Goal: Navigation & Orientation: Find specific page/section

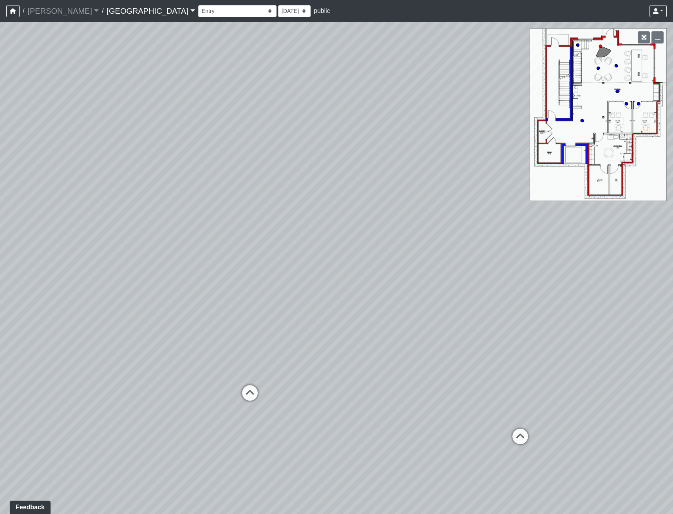
drag, startPoint x: 196, startPoint y: 274, endPoint x: 338, endPoint y: 223, distance: 150.6
click at [338, 223] on div "Loading... Reception Desk Loading... Lobby Loading... Landing" at bounding box center [336, 268] width 673 height 492
drag, startPoint x: 45, startPoint y: 243, endPoint x: 299, endPoint y: 337, distance: 271.0
click at [299, 337] on div "Loading... Reception Desk Loading... Lobby Loading... Landing" at bounding box center [336, 268] width 673 height 492
drag, startPoint x: 212, startPoint y: 261, endPoint x: 218, endPoint y: 267, distance: 8.3
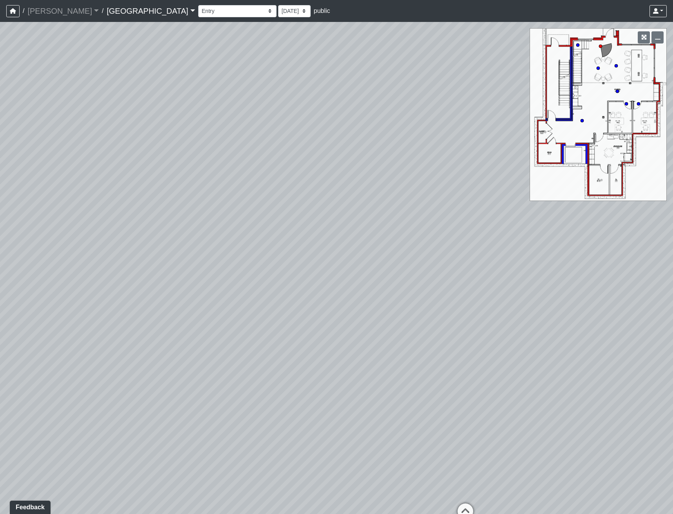
click at [218, 267] on div "Loading... Reception Desk Loading... Lobby Loading... Landing" at bounding box center [336, 268] width 673 height 492
drag, startPoint x: 353, startPoint y: 378, endPoint x: 94, endPoint y: 348, distance: 261.2
click at [98, 349] on div "Loading... Reception Desk Loading... Lobby Loading... Landing" at bounding box center [336, 268] width 673 height 492
drag, startPoint x: 303, startPoint y: 298, endPoint x: 253, endPoint y: 321, distance: 55.9
click at [253, 321] on div "Loading... Reception Desk Loading... Lobby Loading... Landing" at bounding box center [336, 268] width 673 height 492
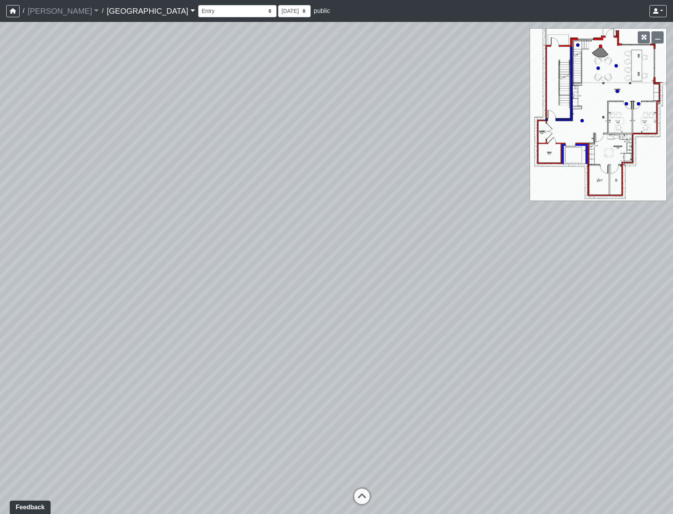
drag, startPoint x: 375, startPoint y: 333, endPoint x: 178, endPoint y: 284, distance: 202.8
click at [185, 286] on div "Loading... Reception Desk Loading... Lobby Loading... Landing" at bounding box center [336, 268] width 673 height 492
drag, startPoint x: 451, startPoint y: 363, endPoint x: 270, endPoint y: 354, distance: 180.5
click at [270, 354] on div "Loading... Reception Desk Loading... Lobby Loading... Landing" at bounding box center [336, 268] width 673 height 492
drag, startPoint x: 252, startPoint y: 327, endPoint x: 196, endPoint y: 418, distance: 106.3
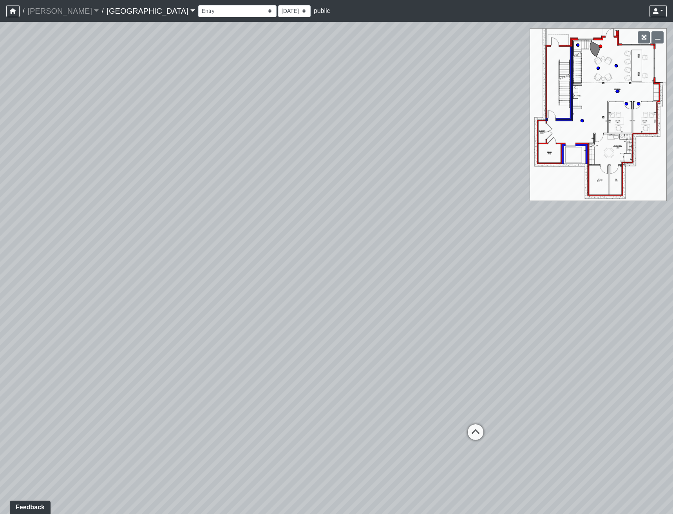
click at [196, 419] on div "Loading... Reception Desk Loading... Lobby Loading... Landing" at bounding box center [336, 268] width 673 height 492
drag, startPoint x: 215, startPoint y: 217, endPoint x: 315, endPoint y: 283, distance: 120.2
click at [315, 283] on div "Loading... Reception Desk Loading... Lobby Loading... Landing" at bounding box center [336, 268] width 673 height 492
drag, startPoint x: 203, startPoint y: 232, endPoint x: 303, endPoint y: 223, distance: 100.4
click at [303, 223] on div "Loading... Reception Desk Loading... Lobby Loading... Landing" at bounding box center [336, 268] width 673 height 492
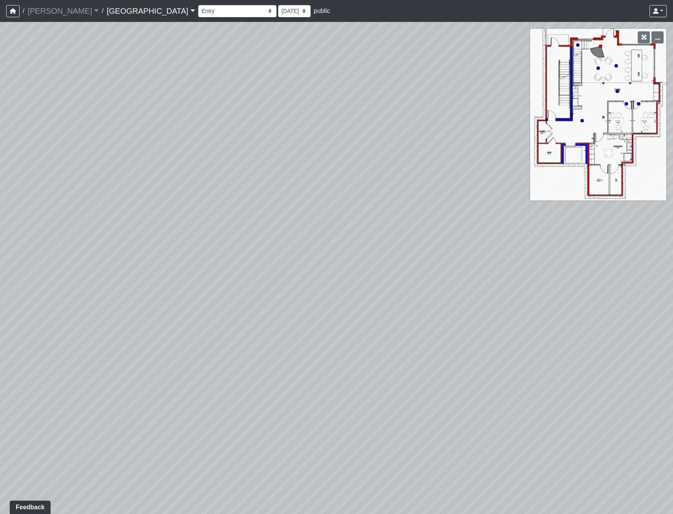
drag, startPoint x: 180, startPoint y: 338, endPoint x: 291, endPoint y: 71, distance: 289.5
click at [266, 116] on div "Loading... Reception Desk Loading... Lobby Loading... Landing" at bounding box center [336, 268] width 673 height 492
drag, startPoint x: 242, startPoint y: 234, endPoint x: 8, endPoint y: 308, distance: 245.4
click at [9, 309] on div "Loading... Reception Desk Loading... Lobby Loading... Landing" at bounding box center [336, 268] width 673 height 492
drag, startPoint x: 232, startPoint y: 267, endPoint x: 224, endPoint y: 268, distance: 8.3
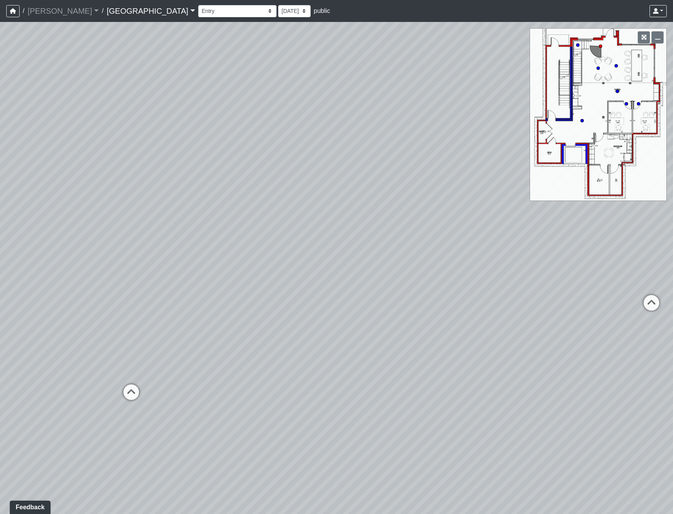
click at [224, 268] on div "Loading... Reception Desk Loading... Lobby Loading... Landing" at bounding box center [336, 268] width 673 height 492
drag, startPoint x: 178, startPoint y: 289, endPoint x: 294, endPoint y: 283, distance: 116.6
click at [294, 283] on div "Loading... Reception Desk Loading... Lobby Loading... Landing" at bounding box center [336, 268] width 673 height 492
click at [121, 231] on div "Loading... Reception Desk Loading... Lobby Loading... Landing" at bounding box center [336, 268] width 673 height 492
drag, startPoint x: 166, startPoint y: 269, endPoint x: 348, endPoint y: 214, distance: 190.5
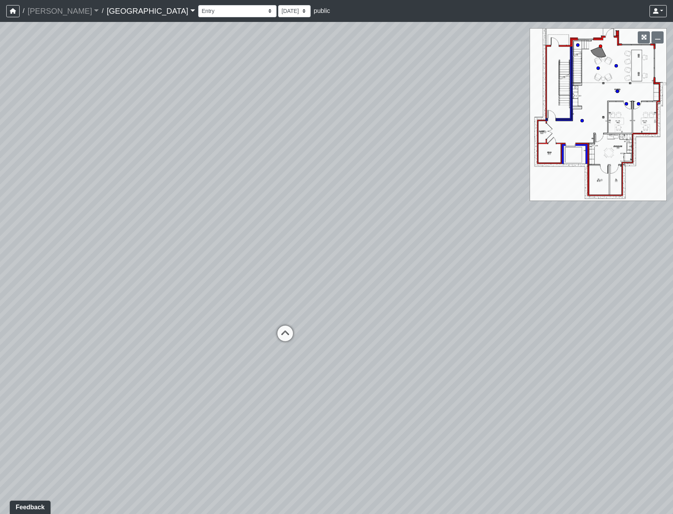
click at [339, 215] on div "Loading... Reception Desk Loading... Lobby Loading... Landing" at bounding box center [336, 268] width 673 height 492
drag, startPoint x: 269, startPoint y: 287, endPoint x: 266, endPoint y: 358, distance: 70.6
click at [266, 358] on div "Loading... Reception Desk Loading... Lobby Loading... Landing" at bounding box center [336, 268] width 673 height 492
drag, startPoint x: 82, startPoint y: 270, endPoint x: 320, endPoint y: 290, distance: 238.4
click at [320, 290] on div "Loading... Reception Desk Loading... Lobby Loading... Landing" at bounding box center [336, 268] width 673 height 492
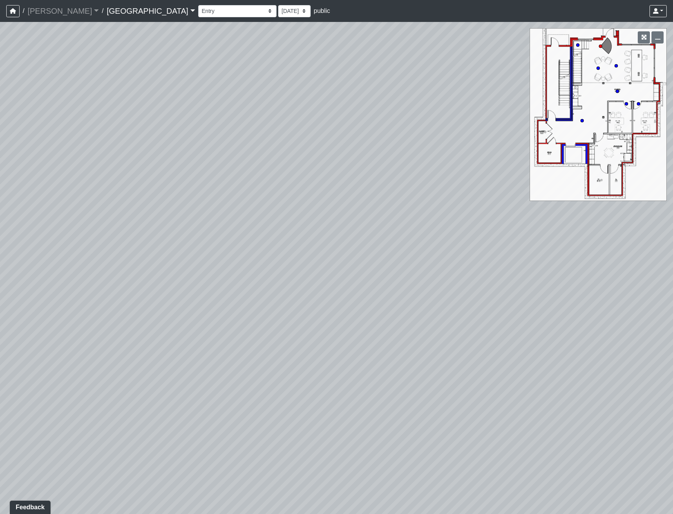
drag, startPoint x: 289, startPoint y: 272, endPoint x: 289, endPoint y: 359, distance: 86.6
click at [289, 359] on div "Loading... Reception Desk Loading... Lobby Loading... Landing" at bounding box center [336, 268] width 673 height 492
drag, startPoint x: 450, startPoint y: 336, endPoint x: 111, endPoint y: 278, distance: 344.1
click at [111, 278] on div "Loading... Reception Desk Loading... Lobby Loading... Landing" at bounding box center [336, 268] width 673 height 492
click at [401, 373] on icon at bounding box center [392, 376] width 24 height 24
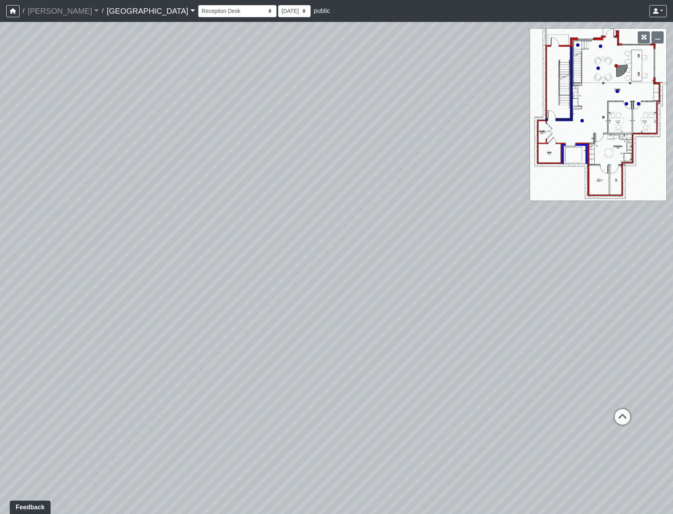
drag, startPoint x: 77, startPoint y: 378, endPoint x: 163, endPoint y: 320, distance: 103.5
click at [163, 320] on div "Loading... Reception Desk Loading... Lobby Loading... Landing Loading... Entry …" at bounding box center [336, 268] width 673 height 492
drag, startPoint x: 122, startPoint y: 375, endPoint x: 561, endPoint y: 376, distance: 439.1
click at [561, 376] on div "Loading... Reception Desk Loading... Lobby Loading... Landing Loading... Entry …" at bounding box center [336, 268] width 673 height 492
drag, startPoint x: 132, startPoint y: 297, endPoint x: 35, endPoint y: 311, distance: 97.8
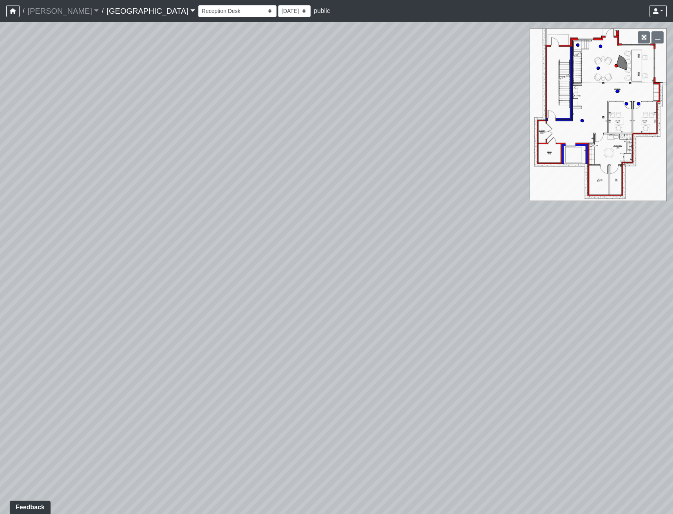
click at [35, 311] on div "Loading... Reception Desk Loading... Lobby Loading... Landing Loading... Entry …" at bounding box center [336, 268] width 673 height 492
drag, startPoint x: 460, startPoint y: 354, endPoint x: 316, endPoint y: 336, distance: 145.3
click at [316, 336] on div "Loading... Reception Desk Loading... Lobby Loading... Landing Loading... Entry …" at bounding box center [336, 268] width 673 height 492
drag, startPoint x: 413, startPoint y: 308, endPoint x: 312, endPoint y: 338, distance: 105.3
click at [312, 338] on div "Loading... Reception Desk Loading... Lobby Loading... Landing Loading... Entry …" at bounding box center [336, 268] width 673 height 492
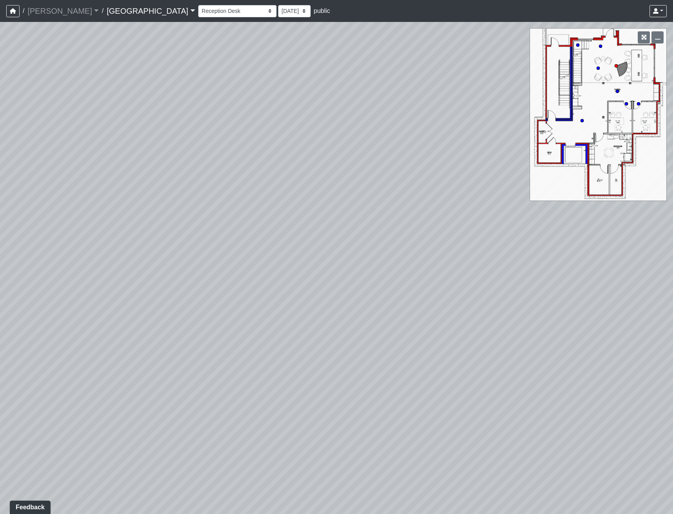
drag, startPoint x: 353, startPoint y: 309, endPoint x: 275, endPoint y: 332, distance: 81.5
click at [275, 332] on div "Loading... Reception Desk Loading... Lobby Loading... Landing Loading... Entry …" at bounding box center [336, 268] width 673 height 492
drag, startPoint x: 445, startPoint y: 354, endPoint x: 309, endPoint y: 360, distance: 136.6
click at [309, 360] on div "Loading... Reception Desk Loading... Lobby Loading... Landing Loading... Entry …" at bounding box center [336, 268] width 673 height 492
drag, startPoint x: 468, startPoint y: 347, endPoint x: 340, endPoint y: 327, distance: 130.1
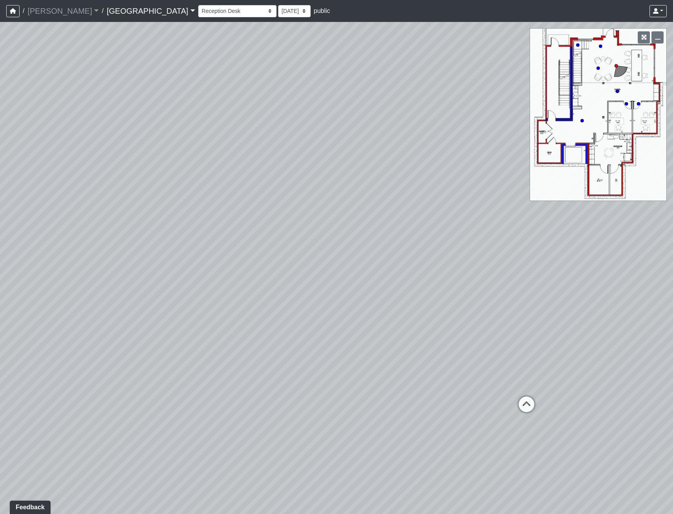
click at [340, 327] on div "Loading... Reception Desk Loading... Lobby Loading... Landing Loading... Entry …" at bounding box center [336, 268] width 673 height 492
drag, startPoint x: 88, startPoint y: 312, endPoint x: 313, endPoint y: 289, distance: 226.6
click at [313, 289] on div "Loading... Reception Desk Loading... Lobby Loading... Landing Loading... Entry …" at bounding box center [336, 268] width 673 height 492
drag, startPoint x: 347, startPoint y: 326, endPoint x: -3, endPoint y: 346, distance: 351.0
click at [0, 346] on html "/ [PERSON_NAME] Loading... / [GEOGRAPHIC_DATA] [GEOGRAPHIC_DATA] Loading... [GE…" at bounding box center [336, 257] width 673 height 514
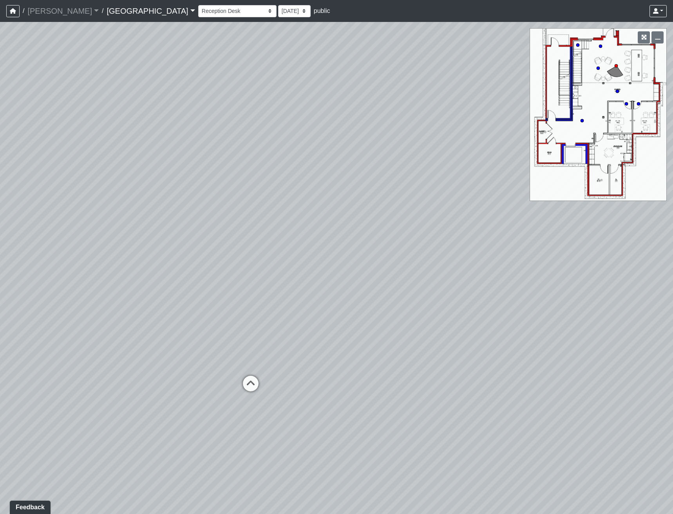
drag, startPoint x: 376, startPoint y: 243, endPoint x: 131, endPoint y: 308, distance: 253.1
click at [131, 308] on div "Loading... Reception Desk Loading... Lobby Loading... Landing Loading... Entry …" at bounding box center [336, 268] width 673 height 492
drag, startPoint x: 424, startPoint y: 299, endPoint x: 342, endPoint y: 347, distance: 94.7
click at [342, 347] on div "Loading... Reception Desk Loading... Lobby Loading... Landing Loading... Entry …" at bounding box center [336, 268] width 673 height 492
drag, startPoint x: 114, startPoint y: 314, endPoint x: 399, endPoint y: 295, distance: 285.6
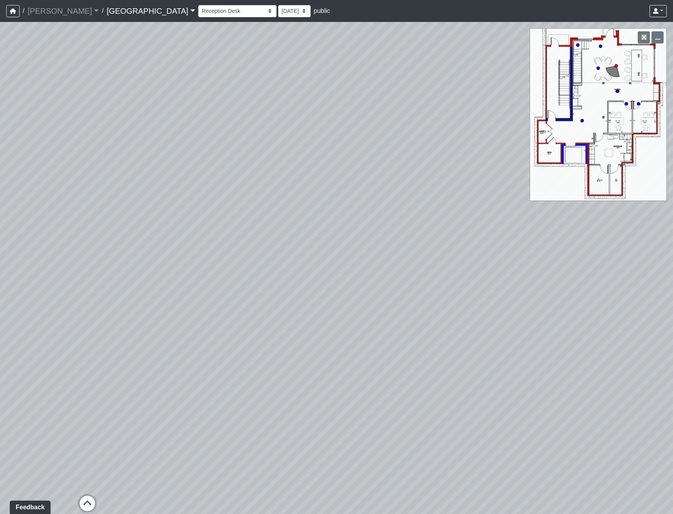
drag, startPoint x: 325, startPoint y: 288, endPoint x: 347, endPoint y: 284, distance: 22.2
click at [341, 288] on div "Loading... Reception Desk Loading... Lobby Loading... Landing Loading... Entry …" at bounding box center [336, 268] width 673 height 492
drag, startPoint x: 263, startPoint y: 284, endPoint x: 91, endPoint y: 316, distance: 174.2
click at [91, 316] on div "Loading... Reception Desk Loading... Lobby Loading... Landing Loading... Entry …" at bounding box center [336, 268] width 673 height 492
drag, startPoint x: 96, startPoint y: 404, endPoint x: 51, endPoint y: 289, distance: 123.5
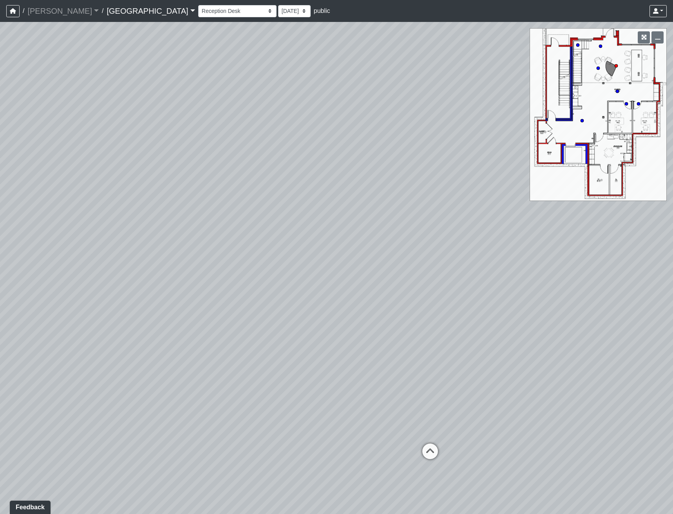
click at [51, 289] on div "Loading... Reception Desk Loading... Lobby Loading... Landing Loading... Entry …" at bounding box center [336, 268] width 673 height 492
drag, startPoint x: 102, startPoint y: 294, endPoint x: 296, endPoint y: 282, distance: 194.8
click at [284, 282] on div "Loading... Reception Desk Loading... Lobby Loading... Landing Loading... Entry …" at bounding box center [336, 268] width 673 height 492
drag, startPoint x: 159, startPoint y: 309, endPoint x: 288, endPoint y: 285, distance: 131.0
click at [288, 285] on div "Loading... Reception Desk Loading... Lobby Loading... Landing Loading... Entry …" at bounding box center [336, 268] width 673 height 492
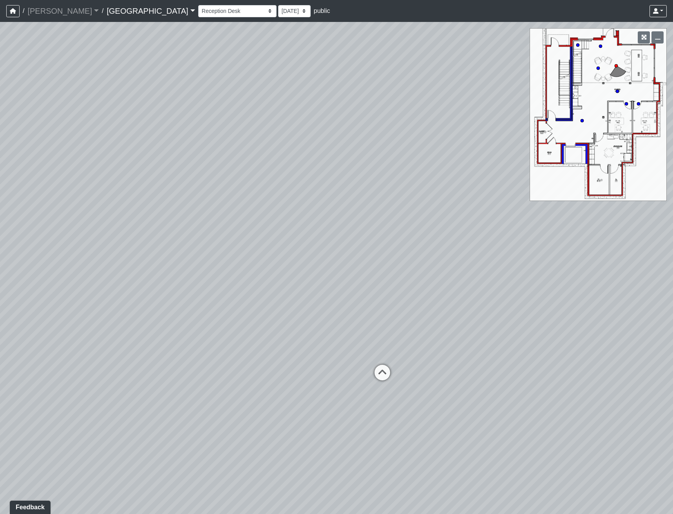
drag, startPoint x: 199, startPoint y: 237, endPoint x: 262, endPoint y: 256, distance: 65.5
click at [262, 256] on div "Loading... Reception Desk Loading... Lobby Loading... Landing Loading... Entry …" at bounding box center [336, 268] width 673 height 492
drag, startPoint x: 308, startPoint y: 267, endPoint x: 336, endPoint y: 270, distance: 28.0
click at [336, 270] on div "Loading... Reception Desk Loading... Lobby Loading... Landing Loading... Entry …" at bounding box center [336, 268] width 673 height 492
drag, startPoint x: 396, startPoint y: 283, endPoint x: 430, endPoint y: 274, distance: 35.5
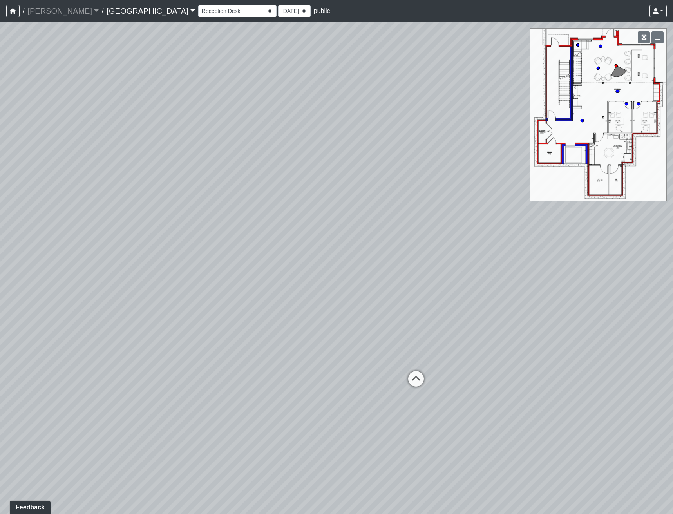
click at [424, 283] on div "Loading... Reception Desk Loading... Lobby Loading... Landing Loading... Entry …" at bounding box center [336, 268] width 673 height 492
drag, startPoint x: 131, startPoint y: 221, endPoint x: 143, endPoint y: 236, distance: 19.2
click at [143, 236] on div "Loading... Reception Desk Loading... Lobby Loading... Landing Loading... Entry …" at bounding box center [336, 268] width 673 height 492
drag, startPoint x: 173, startPoint y: 321, endPoint x: 182, endPoint y: 323, distance: 9.5
drag, startPoint x: 165, startPoint y: 293, endPoint x: 203, endPoint y: 406, distance: 119.1
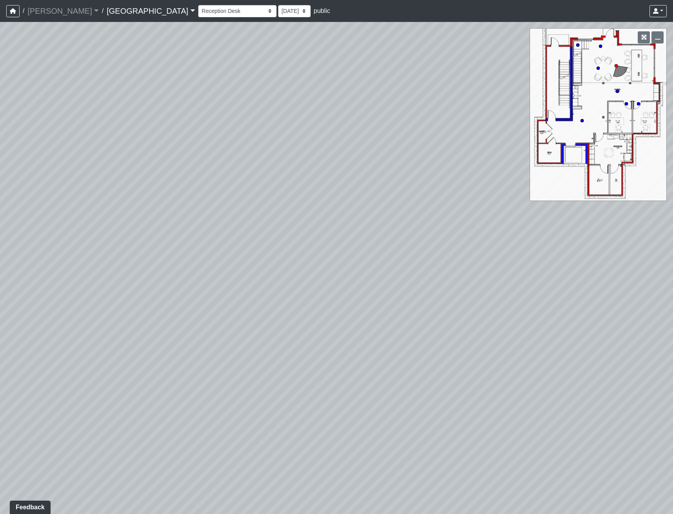
click at [203, 406] on div "Loading... Reception Desk Loading... Lobby Loading... Landing Loading... Entry …" at bounding box center [336, 268] width 673 height 492
drag, startPoint x: 131, startPoint y: 304, endPoint x: 377, endPoint y: 399, distance: 263.3
click at [377, 399] on div "Loading... Reception Desk Loading... Lobby Loading... Landing Loading... Entry …" at bounding box center [336, 268] width 673 height 492
drag, startPoint x: 162, startPoint y: 426, endPoint x: 330, endPoint y: 340, distance: 188.3
click at [328, 340] on div "Loading... Reception Desk Loading... Lobby Loading... Landing Loading... Entry …" at bounding box center [336, 268] width 673 height 492
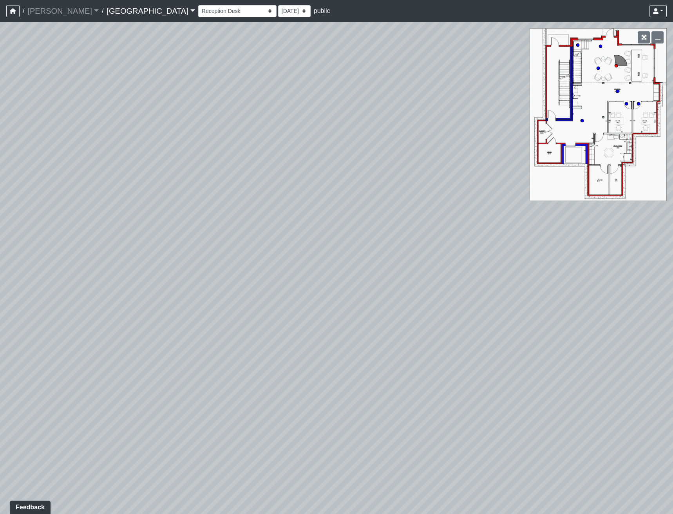
drag, startPoint x: 109, startPoint y: 379, endPoint x: 348, endPoint y: 271, distance: 263.0
click at [344, 271] on div "Loading... Reception Desk Loading... Lobby Loading... Landing Loading... Entry …" at bounding box center [336, 268] width 673 height 492
drag, startPoint x: 209, startPoint y: 380, endPoint x: 392, endPoint y: 307, distance: 197.8
click at [390, 308] on div "Loading... Reception Desk Loading... Lobby Loading... Landing Loading... Entry …" at bounding box center [336, 268] width 673 height 492
drag, startPoint x: 217, startPoint y: 337, endPoint x: 286, endPoint y: 259, distance: 104.1
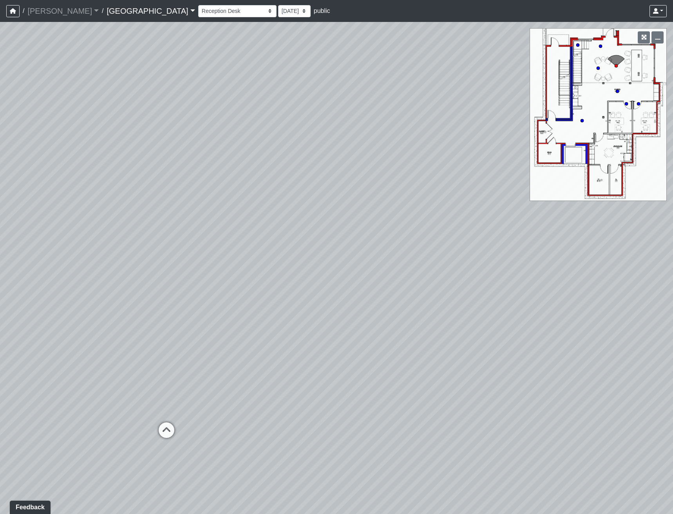
click at [279, 263] on div "Loading... Reception Desk Loading... Lobby Loading... Landing Loading... Entry …" at bounding box center [336, 268] width 673 height 492
drag, startPoint x: 50, startPoint y: 412, endPoint x: 270, endPoint y: 391, distance: 220.9
click at [267, 390] on div "Loading... Reception Desk Loading... Lobby Loading... Landing Loading... Entry …" at bounding box center [336, 268] width 673 height 492
drag, startPoint x: 104, startPoint y: 255, endPoint x: 377, endPoint y: 332, distance: 283.1
click at [318, 299] on div "Loading... Reception Desk Loading... Lobby Loading... Landing Loading... Entry …" at bounding box center [336, 268] width 673 height 492
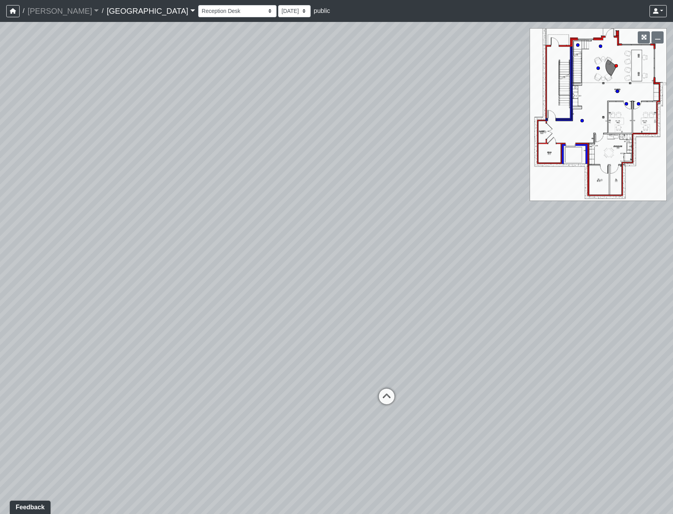
drag, startPoint x: 102, startPoint y: 262, endPoint x: 161, endPoint y: 283, distance: 62.3
click at [161, 283] on div "Loading... Reception Desk Loading... Lobby Loading... Landing Loading... Entry …" at bounding box center [336, 268] width 673 height 492
drag, startPoint x: 65, startPoint y: 328, endPoint x: 155, endPoint y: 338, distance: 91.2
click at [155, 339] on div "Loading... Reception Desk Loading... Lobby Loading... Landing Loading... Entry …" at bounding box center [336, 268] width 673 height 492
drag, startPoint x: 123, startPoint y: 351, endPoint x: 194, endPoint y: 340, distance: 71.4
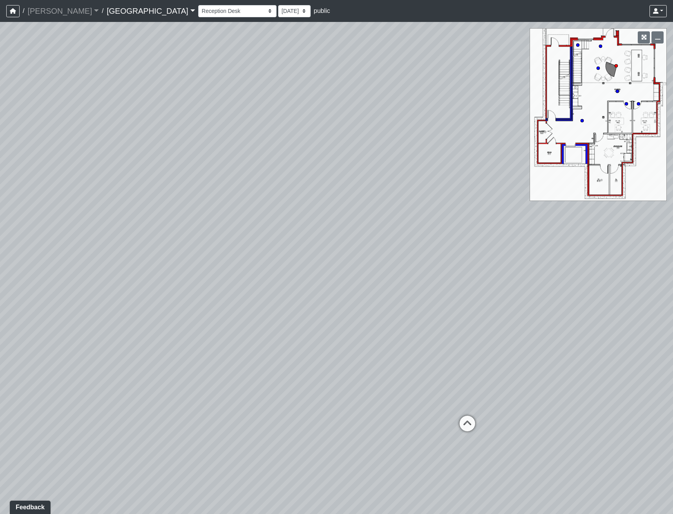
click at [194, 340] on div "Loading... Reception Desk Loading... Lobby Loading... Landing Loading... Entry …" at bounding box center [336, 268] width 673 height 492
drag, startPoint x: 92, startPoint y: 350, endPoint x: 217, endPoint y: 350, distance: 125.1
click at [217, 350] on div "Loading... Reception Desk Loading... Lobby Loading... Landing Loading... Entry …" at bounding box center [336, 268] width 673 height 492
drag, startPoint x: 89, startPoint y: 339, endPoint x: 243, endPoint y: 306, distance: 157.6
click at [241, 307] on div "Loading... Reception Desk Loading... Lobby Loading... Landing Loading... Entry …" at bounding box center [336, 268] width 673 height 492
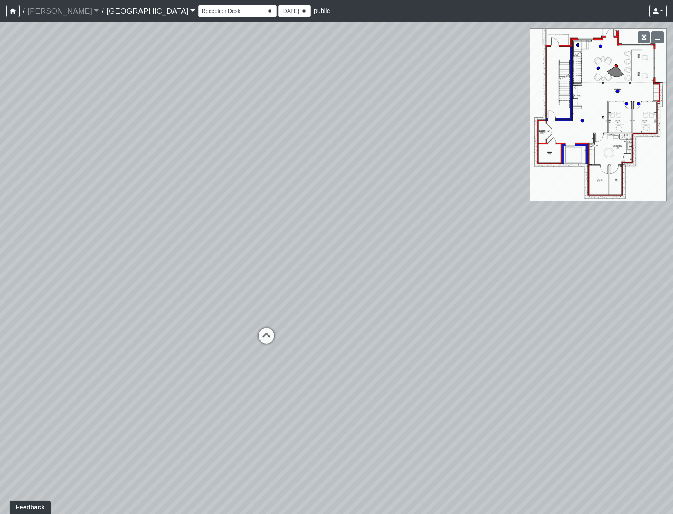
drag, startPoint x: 97, startPoint y: 252, endPoint x: 293, endPoint y: 275, distance: 197.7
click at [291, 275] on div "Loading... Reception Desk Loading... Lobby Loading... Landing Loading... Entry …" at bounding box center [336, 268] width 673 height 492
drag, startPoint x: 120, startPoint y: 210, endPoint x: 165, endPoint y: 240, distance: 54.3
click at [165, 240] on div "Loading... Reception Desk Loading... Lobby Loading... Landing Loading... Entry …" at bounding box center [336, 268] width 673 height 492
drag, startPoint x: 180, startPoint y: 342, endPoint x: 192, endPoint y: 322, distance: 23.9
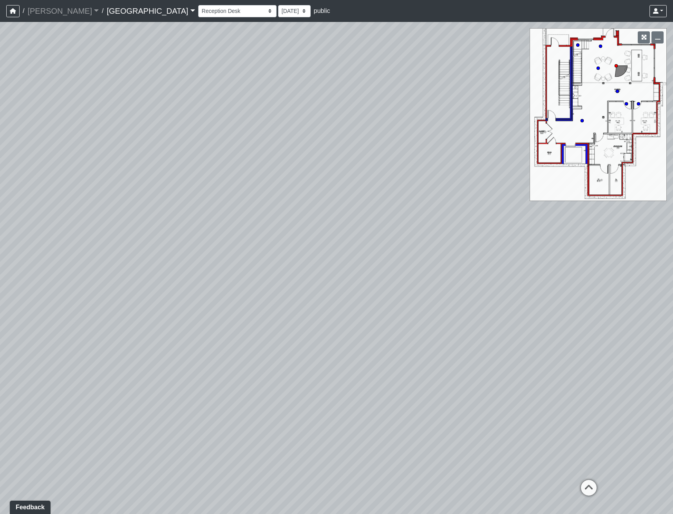
click at [192, 323] on div "Loading... Reception Desk Loading... Lobby Loading... Landing Loading... Entry …" at bounding box center [336, 268] width 673 height 492
drag, startPoint x: 372, startPoint y: 376, endPoint x: 104, endPoint y: 289, distance: 281.5
click at [109, 289] on div "Loading... Reception Desk Loading... Lobby Loading... Landing Loading... Entry …" at bounding box center [336, 268] width 673 height 492
drag, startPoint x: 137, startPoint y: 273, endPoint x: 245, endPoint y: 282, distance: 107.8
click at [245, 282] on div "Loading... Reception Desk Loading... Lobby Loading... Landing Loading... Entry …" at bounding box center [336, 268] width 673 height 492
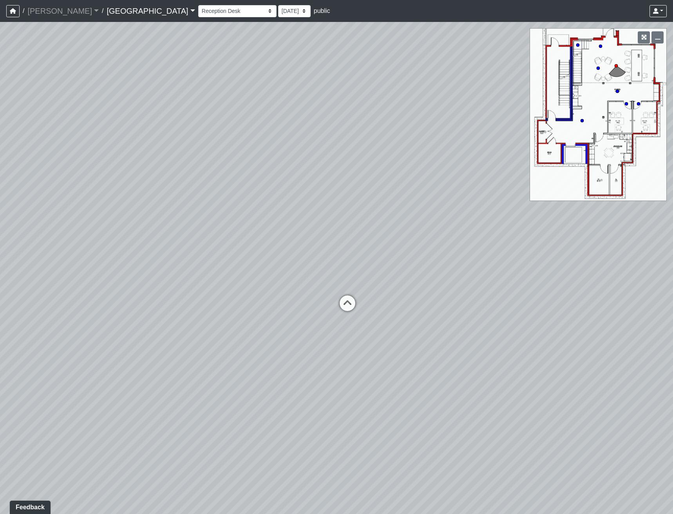
drag, startPoint x: 224, startPoint y: 298, endPoint x: 379, endPoint y: 307, distance: 154.7
click at [379, 307] on div "Loading... Reception Desk Loading... Lobby Loading... Landing Loading... Entry …" at bounding box center [336, 268] width 673 height 492
drag, startPoint x: 113, startPoint y: 241, endPoint x: 6, endPoint y: 261, distance: 109.2
click at [113, 254] on div "Loading... Reception Desk Loading... Lobby Loading... Landing Loading... Entry …" at bounding box center [336, 268] width 673 height 492
click at [662, 39] on button "button" at bounding box center [658, 37] width 12 height 12
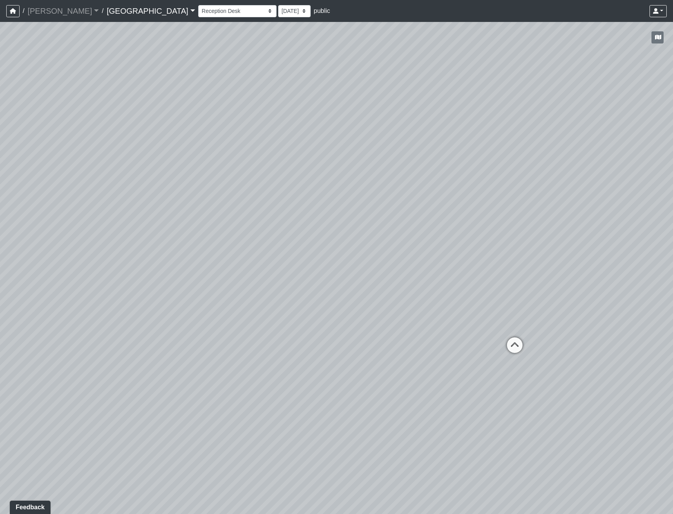
drag, startPoint x: 220, startPoint y: 309, endPoint x: 407, endPoint y: 347, distance: 191.4
click at [407, 347] on div "Loading... Reception Desk Loading... Lobby Loading... Landing Loading... Entry …" at bounding box center [336, 268] width 673 height 492
drag, startPoint x: 185, startPoint y: 283, endPoint x: 257, endPoint y: 243, distance: 82.7
click at [257, 243] on div "Loading... Reception Desk Loading... Lobby Loading... Landing Loading... Entry …" at bounding box center [336, 268] width 673 height 492
drag, startPoint x: 278, startPoint y: 270, endPoint x: 286, endPoint y: 267, distance: 8.2
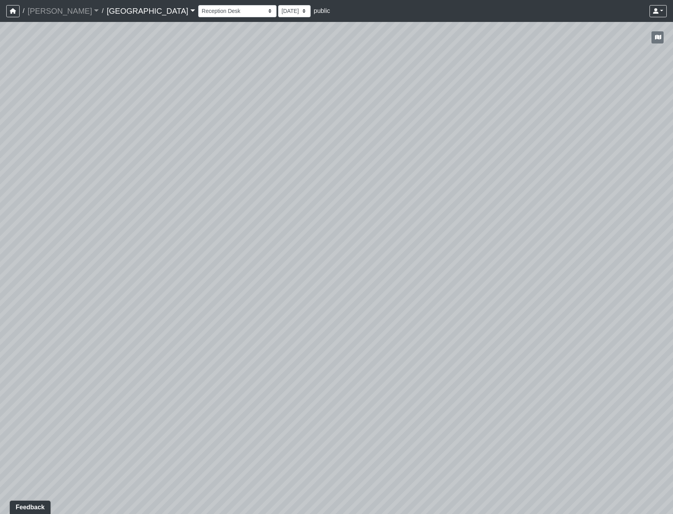
click at [287, 274] on div "Loading... Reception Desk Loading... Lobby Loading... Landing Loading... Entry …" at bounding box center [336, 268] width 673 height 492
drag, startPoint x: 345, startPoint y: 337, endPoint x: 358, endPoint y: 360, distance: 26.7
click at [358, 360] on div "Loading... Reception Desk Loading... Lobby Loading... Landing Loading... Entry …" at bounding box center [336, 268] width 673 height 492
drag, startPoint x: 254, startPoint y: 231, endPoint x: 80, endPoint y: 87, distance: 225.3
click at [130, 127] on div "Loading... Reception Desk Loading... Lobby Loading... Landing Loading... Entry …" at bounding box center [336, 268] width 673 height 492
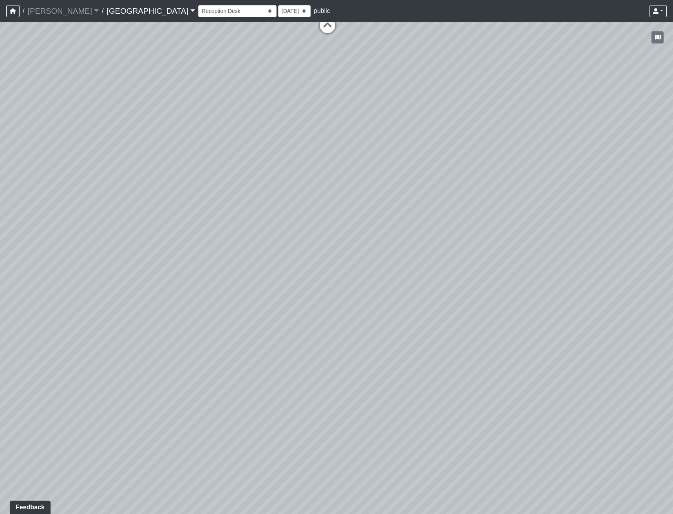
drag, startPoint x: 301, startPoint y: 113, endPoint x: 173, endPoint y: 396, distance: 310.5
click at [173, 396] on div "Loading... Reception Desk Loading... Lobby Loading... Landing Loading... Entry …" at bounding box center [336, 268] width 673 height 492
drag, startPoint x: 315, startPoint y: 193, endPoint x: 71, endPoint y: 359, distance: 295.5
click at [71, 359] on div "Loading... Reception Desk Loading... Lobby Loading... Landing Loading... Entry …" at bounding box center [336, 268] width 673 height 492
drag, startPoint x: 389, startPoint y: 339, endPoint x: 14, endPoint y: 308, distance: 376.9
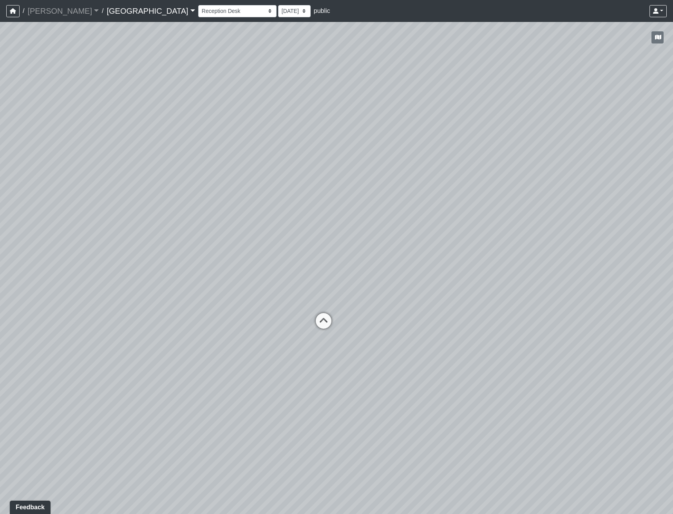
click at [14, 308] on div "Loading... Reception Desk Loading... Lobby Loading... Landing Loading... Entry …" at bounding box center [336, 268] width 673 height 492
drag, startPoint x: 417, startPoint y: 292, endPoint x: 312, endPoint y: 303, distance: 105.6
click at [312, 303] on div "Loading... Reception Desk Loading... Lobby Loading... Landing Loading... Entry …" at bounding box center [336, 268] width 673 height 492
drag, startPoint x: 170, startPoint y: 236, endPoint x: 407, endPoint y: 235, distance: 236.8
click at [407, 235] on div "Loading... Reception Desk Loading... Lobby Loading... Landing Loading... Entry …" at bounding box center [336, 268] width 673 height 492
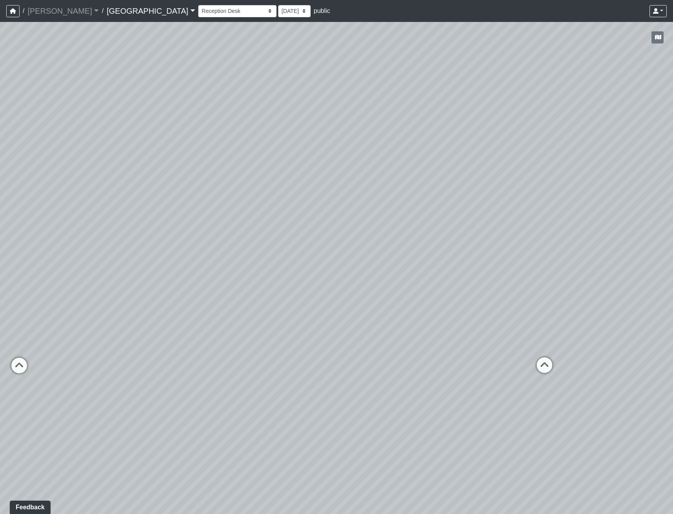
drag, startPoint x: 197, startPoint y: 259, endPoint x: 355, endPoint y: 258, distance: 158.4
click at [396, 260] on div "Loading... Reception Desk Loading... Lobby Loading... Landing Loading... Entry …" at bounding box center [336, 268] width 673 height 492
drag, startPoint x: 212, startPoint y: 252, endPoint x: 326, endPoint y: 258, distance: 113.8
click at [326, 258] on div "Loading... Reception Desk Loading... Lobby Loading... Landing Loading... Entry …" at bounding box center [336, 268] width 673 height 492
click at [177, 321] on icon at bounding box center [179, 326] width 24 height 24
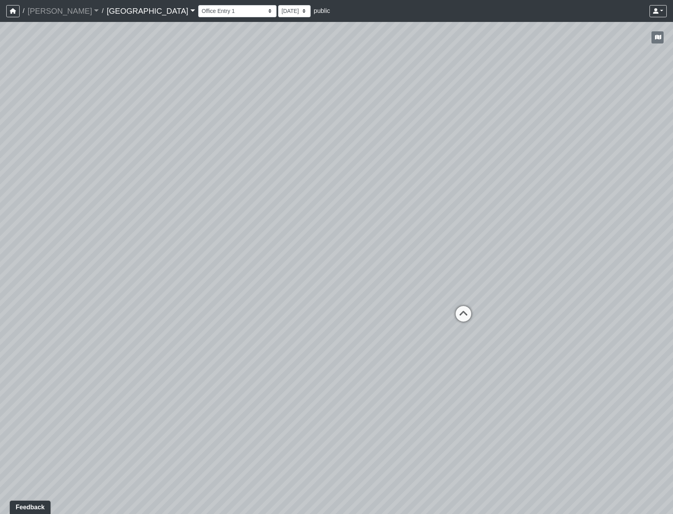
drag, startPoint x: 474, startPoint y: 240, endPoint x: 76, endPoint y: 265, distance: 398.3
click at [76, 267] on div "Loading... Reception Desk Loading... Lobby Loading... Landing Loading... Entry …" at bounding box center [336, 268] width 673 height 492
drag, startPoint x: 390, startPoint y: 204, endPoint x: 381, endPoint y: 225, distance: 22.6
click at [380, 214] on div "Loading... Reception Desk Loading... Lobby Loading... Landing Loading... Entry …" at bounding box center [336, 268] width 673 height 492
click at [327, 333] on icon at bounding box center [325, 341] width 24 height 24
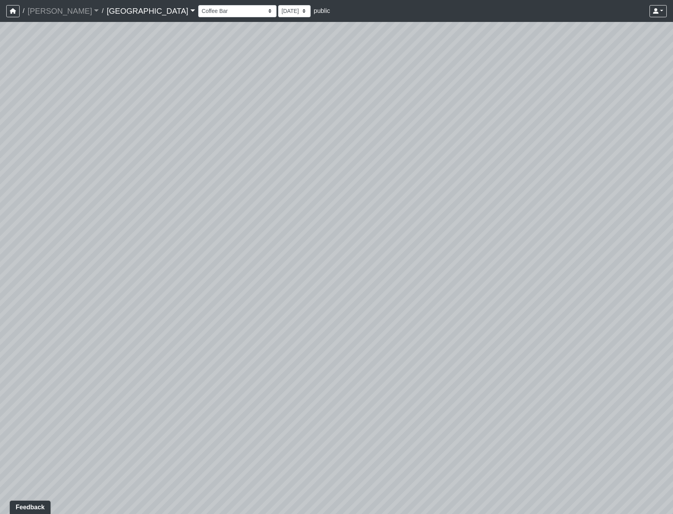
drag, startPoint x: 347, startPoint y: 198, endPoint x: 302, endPoint y: 238, distance: 60.2
click at [302, 238] on div "Loading... Reception Desk Loading... Lobby Loading... Landing Loading... Entry …" at bounding box center [336, 268] width 673 height 492
drag, startPoint x: 196, startPoint y: 346, endPoint x: 409, endPoint y: 347, distance: 213.3
click at [409, 347] on div "Loading... Reception Desk Loading... Lobby Loading... Landing Loading... Entry …" at bounding box center [336, 268] width 673 height 492
drag, startPoint x: 199, startPoint y: 326, endPoint x: 424, endPoint y: 333, distance: 225.1
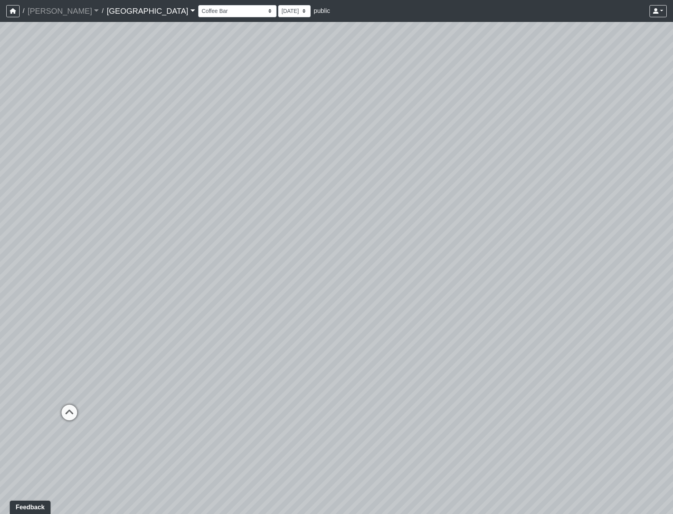
click at [424, 333] on div "Loading... Reception Desk Loading... Lobby Loading... Landing Loading... Entry …" at bounding box center [336, 268] width 673 height 492
click at [272, 381] on icon at bounding box center [283, 385] width 24 height 24
drag, startPoint x: 192, startPoint y: 323, endPoint x: 469, endPoint y: 336, distance: 276.7
click at [469, 336] on div "Loading... Reception Desk Loading... Lobby Loading... Landing Loading... Entry …" at bounding box center [336, 268] width 673 height 492
drag, startPoint x: 161, startPoint y: 337, endPoint x: 424, endPoint y: 300, distance: 266.0
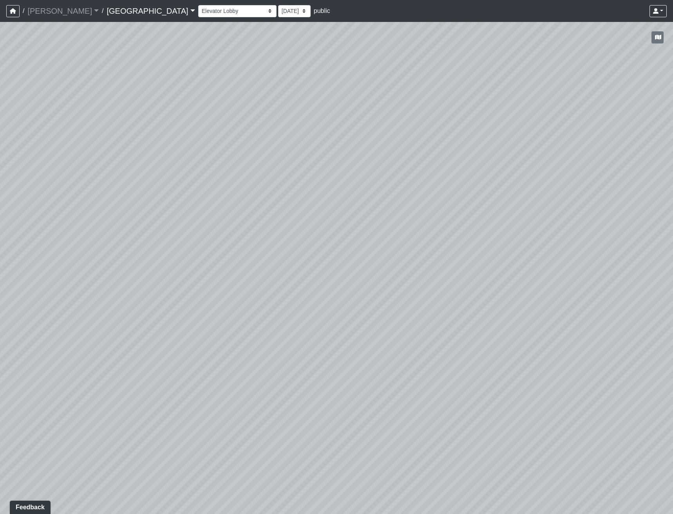
click at [424, 300] on div "Loading... Reception Desk Loading... Lobby Loading... Landing Loading... Entry …" at bounding box center [336, 268] width 673 height 492
drag, startPoint x: 178, startPoint y: 303, endPoint x: 461, endPoint y: 266, distance: 285.4
click at [461, 266] on div "Loading... Reception Desk Loading... Lobby Loading... Landing Loading... Entry …" at bounding box center [336, 268] width 673 height 492
drag, startPoint x: 187, startPoint y: 262, endPoint x: 577, endPoint y: 260, distance: 389.3
click at [577, 260] on div "Loading... Reception Desk Loading... Lobby Loading... Landing Loading... Entry …" at bounding box center [336, 268] width 673 height 492
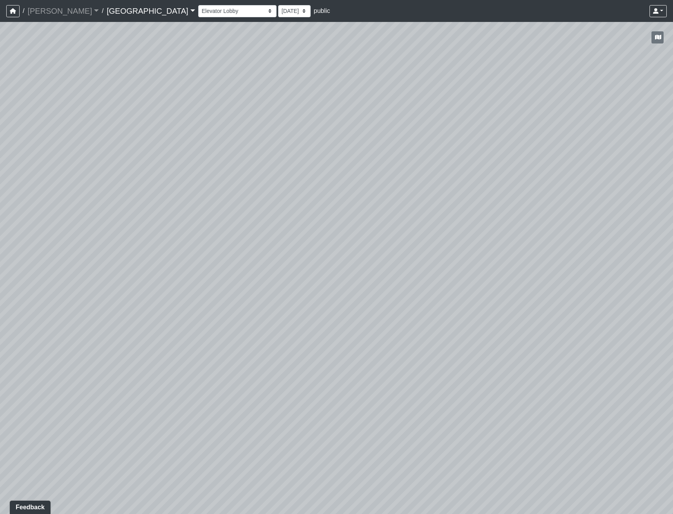
drag, startPoint x: 58, startPoint y: 301, endPoint x: 556, endPoint y: 264, distance: 500.1
click at [587, 278] on div "Loading... Reception Desk Loading... Lobby Loading... Landing Loading... Entry …" at bounding box center [336, 268] width 673 height 492
drag, startPoint x: 280, startPoint y: 232, endPoint x: 522, endPoint y: 243, distance: 242.5
click at [598, 265] on div "Loading... Reception Desk Loading... Lobby Loading... Landing Loading... Entry …" at bounding box center [336, 268] width 673 height 492
drag, startPoint x: 351, startPoint y: 251, endPoint x: 404, endPoint y: 252, distance: 52.9
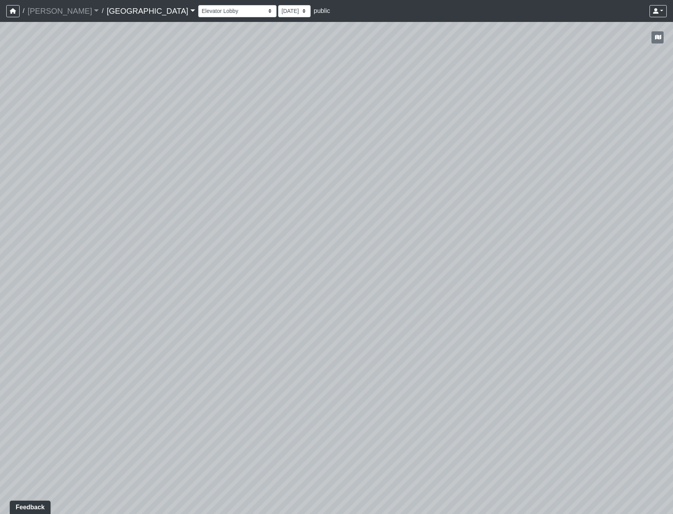
click at [404, 252] on div "Loading... Reception Desk Loading... Lobby Loading... Landing Loading... Entry …" at bounding box center [336, 268] width 673 height 492
drag, startPoint x: 174, startPoint y: 307, endPoint x: 77, endPoint y: 295, distance: 98.4
click at [87, 296] on div "Loading... Reception Desk Loading... Lobby Loading... Landing Loading... Entry …" at bounding box center [336, 268] width 673 height 492
drag, startPoint x: 366, startPoint y: 416, endPoint x: 484, endPoint y: 266, distance: 190.3
click at [484, 266] on div "Loading... Reception Desk Loading... Lobby Loading... Landing Loading... Entry …" at bounding box center [336, 268] width 673 height 492
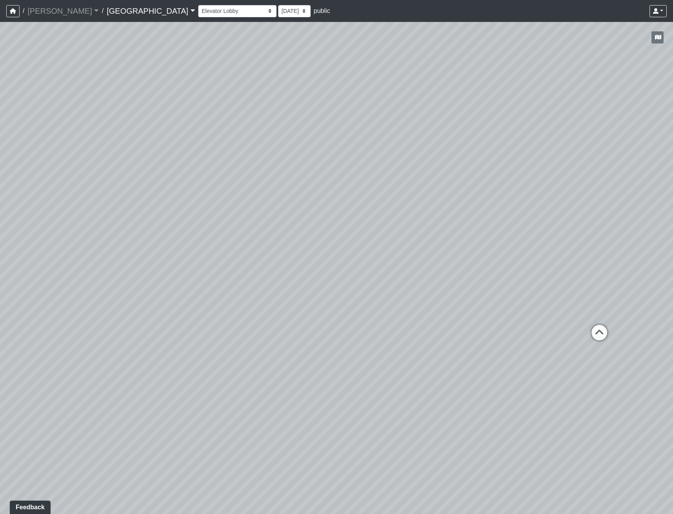
drag, startPoint x: 87, startPoint y: 266, endPoint x: -120, endPoint y: 304, distance: 210.4
click at [0, 304] on html "/ [PERSON_NAME] Loading... / [GEOGRAPHIC_DATA] [GEOGRAPHIC_DATA] Loading... [GE…" at bounding box center [336, 257] width 673 height 514
drag, startPoint x: 240, startPoint y: 256, endPoint x: 561, endPoint y: 331, distance: 329.8
click at [561, 331] on div "Loading... Reception Desk Loading... Lobby Loading... Landing Loading... Entry …" at bounding box center [336, 268] width 673 height 492
drag, startPoint x: 190, startPoint y: 258, endPoint x: 340, endPoint y: 267, distance: 150.4
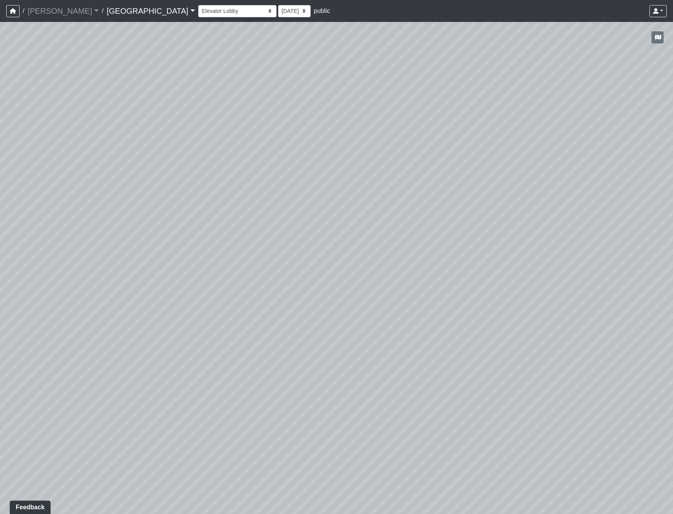
click at [340, 267] on div "Loading... Reception Desk Loading... Lobby Loading... Landing Loading... Entry …" at bounding box center [336, 268] width 673 height 492
drag, startPoint x: 321, startPoint y: 291, endPoint x: 16, endPoint y: 309, distance: 305.9
click at [16, 309] on div "Loading... Reception Desk Loading... Lobby Loading... Landing Loading... Entry …" at bounding box center [336, 268] width 673 height 492
drag, startPoint x: 371, startPoint y: 384, endPoint x: 253, endPoint y: 364, distance: 119.6
click at [255, 364] on div "Loading... Reception Desk Loading... Lobby Loading... Landing Loading... Entry …" at bounding box center [336, 268] width 673 height 492
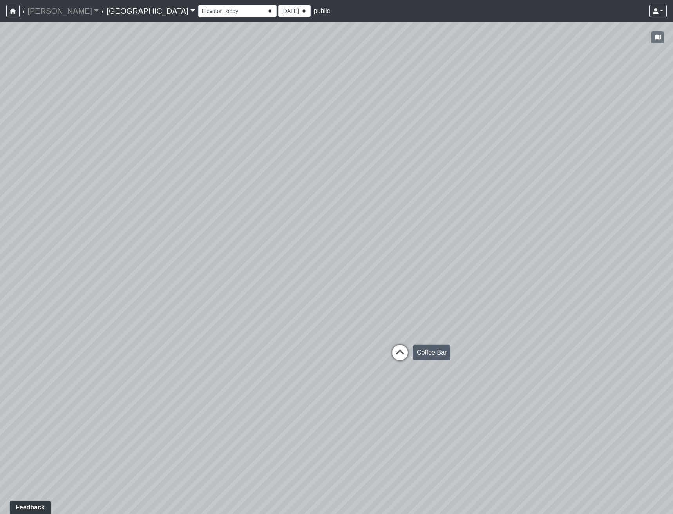
click at [400, 354] on icon at bounding box center [400, 357] width 24 height 24
drag, startPoint x: 394, startPoint y: 338, endPoint x: 209, endPoint y: 387, distance: 191.1
click at [216, 381] on div "Loading... Reception Desk Loading... Lobby Loading... Landing Loading... Entry …" at bounding box center [336, 268] width 673 height 492
drag, startPoint x: 372, startPoint y: 466, endPoint x: 243, endPoint y: 300, distance: 210.1
click at [244, 302] on div "Loading... Reception Desk Loading... Lobby Loading... Landing Loading... Entry …" at bounding box center [336, 268] width 673 height 492
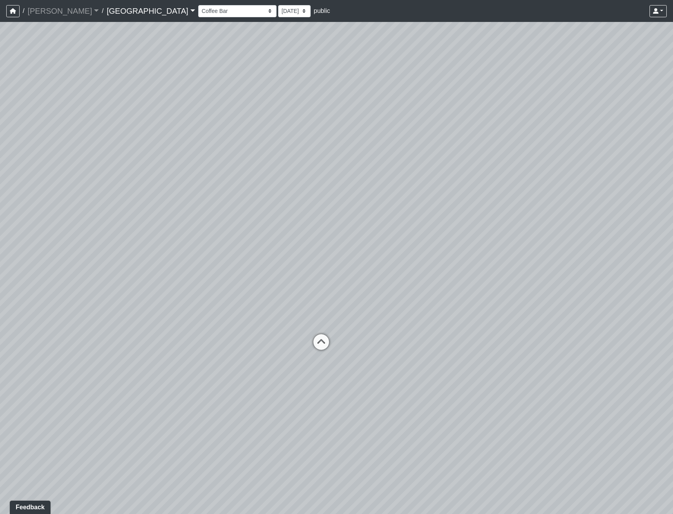
click at [332, 341] on icon at bounding box center [322, 346] width 24 height 24
drag, startPoint x: 430, startPoint y: 244, endPoint x: 149, endPoint y: 211, distance: 283.8
click at [154, 211] on div "Loading... Reception Desk Loading... Lobby Loading... Landing Loading... Entry …" at bounding box center [336, 268] width 673 height 492
drag, startPoint x: 416, startPoint y: 227, endPoint x: 159, endPoint y: 227, distance: 257.6
click at [159, 227] on div "Loading... Reception Desk Loading... Lobby Loading... Landing Loading... Entry …" at bounding box center [336, 268] width 673 height 492
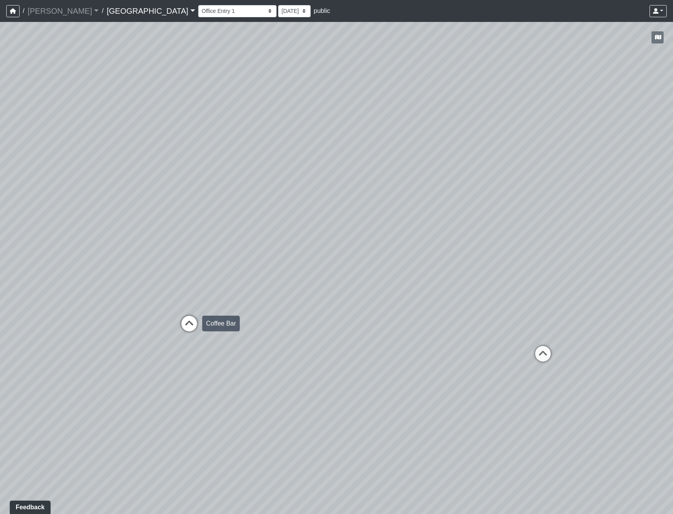
click at [192, 328] on icon at bounding box center [190, 328] width 24 height 24
drag, startPoint x: 160, startPoint y: 264, endPoint x: 466, endPoint y: 287, distance: 306.7
click at [454, 287] on div "Loading... Reception Desk Loading... Lobby Loading... Landing Loading... Entry …" at bounding box center [336, 268] width 673 height 492
click at [464, 355] on icon at bounding box center [460, 356] width 24 height 24
drag, startPoint x: 498, startPoint y: 301, endPoint x: 265, endPoint y: 294, distance: 233.0
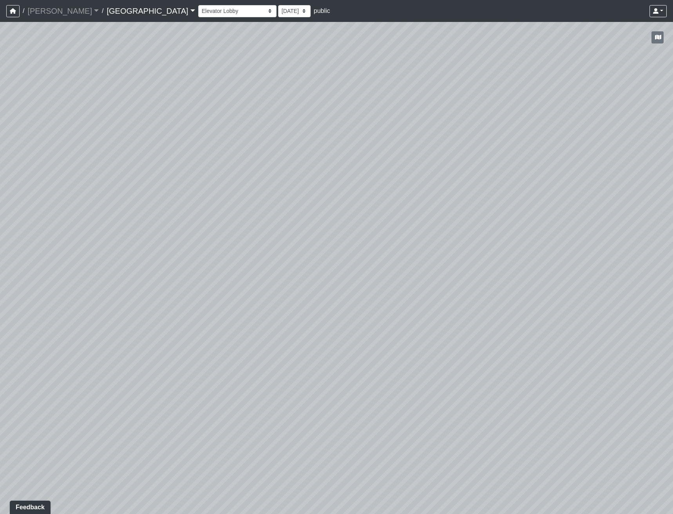
click at [320, 297] on div "Loading... Reception Desk Loading... Lobby Loading... Landing Loading... Entry …" at bounding box center [336, 268] width 673 height 492
drag, startPoint x: 341, startPoint y: 311, endPoint x: 246, endPoint y: 286, distance: 98.8
click at [246, 286] on div "Loading... Reception Desk Loading... Lobby Loading... Landing Loading... Entry …" at bounding box center [336, 268] width 673 height 492
drag, startPoint x: 336, startPoint y: 297, endPoint x: 285, endPoint y: 311, distance: 52.8
click at [285, 311] on div "Loading... Reception Desk Loading... Lobby Loading... Landing Loading... Entry …" at bounding box center [336, 268] width 673 height 492
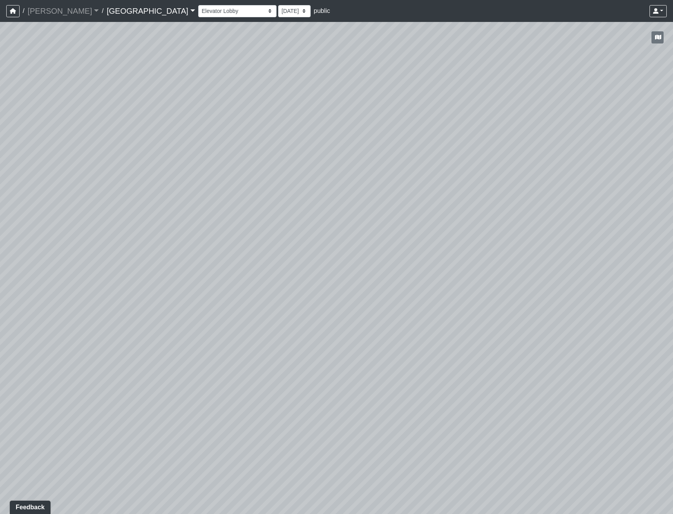
drag, startPoint x: 163, startPoint y: 194, endPoint x: 262, endPoint y: 200, distance: 99.3
drag, startPoint x: 196, startPoint y: 292, endPoint x: 220, endPoint y: 275, distance: 29.9
drag, startPoint x: 352, startPoint y: 299, endPoint x: 303, endPoint y: 213, distance: 99.0
click at [303, 214] on div "Loading... Reception Desk Loading... Lobby Loading... Landing Loading... Entry …" at bounding box center [336, 268] width 673 height 492
drag, startPoint x: 209, startPoint y: 318, endPoint x: -71, endPoint y: 333, distance: 280.3
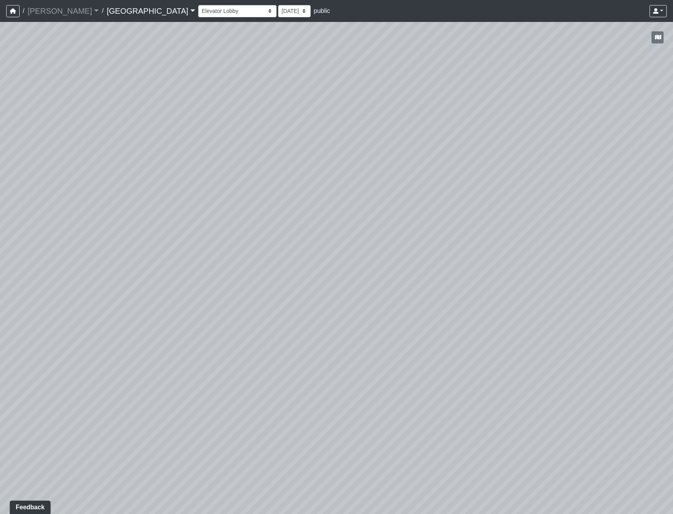
click at [0, 333] on html "/ [PERSON_NAME] Loading... / [GEOGRAPHIC_DATA] [GEOGRAPHIC_DATA] Loading... [GE…" at bounding box center [336, 257] width 673 height 514
drag, startPoint x: 296, startPoint y: 327, endPoint x: 266, endPoint y: 325, distance: 29.4
click at [266, 325] on div "Loading... Reception Desk Loading... Lobby Loading... Landing Loading... Entry …" at bounding box center [336, 268] width 673 height 492
click at [321, 312] on icon at bounding box center [315, 316] width 24 height 24
click at [281, 309] on icon at bounding box center [287, 315] width 24 height 24
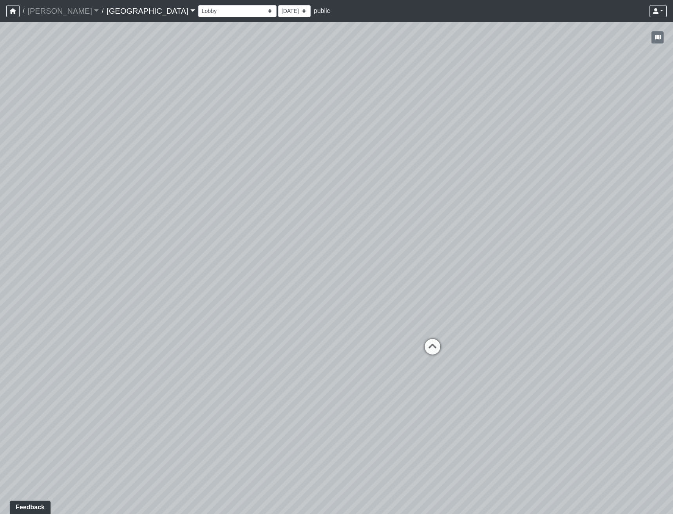
drag, startPoint x: 142, startPoint y: 324, endPoint x: 443, endPoint y: 319, distance: 301.5
click at [441, 321] on div "Loading... Reception Desk Loading... Lobby Loading... Landing Loading... Entry …" at bounding box center [336, 268] width 673 height 492
drag, startPoint x: 276, startPoint y: 345, endPoint x: 348, endPoint y: 345, distance: 71.7
click at [347, 345] on div "Loading... Reception Desk Loading... Lobby Loading... Landing Loading... Entry …" at bounding box center [336, 268] width 673 height 492
drag, startPoint x: 183, startPoint y: 321, endPoint x: 369, endPoint y: 339, distance: 187.1
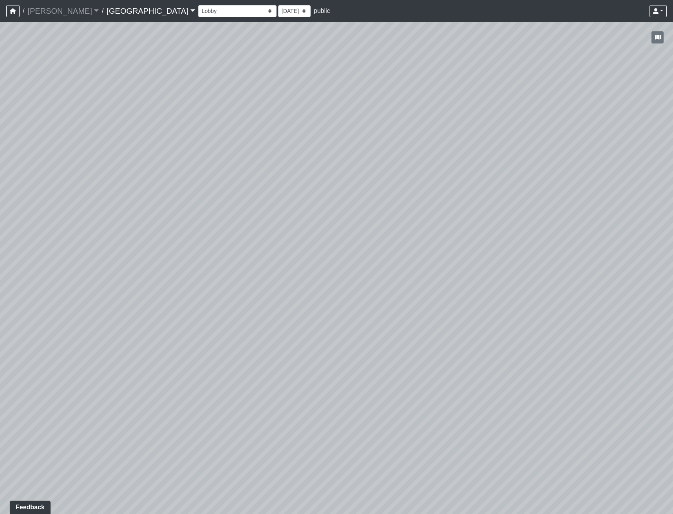
click at [369, 339] on div "Loading... Reception Desk Loading... Lobby Loading... Landing Loading... Entry …" at bounding box center [336, 268] width 673 height 492
drag, startPoint x: 351, startPoint y: 307, endPoint x: 258, endPoint y: 321, distance: 93.6
click at [258, 321] on div "Loading... Reception Desk Loading... Lobby Loading... Landing Loading... Entry …" at bounding box center [336, 268] width 673 height 492
drag, startPoint x: 210, startPoint y: 304, endPoint x: 568, endPoint y: 292, distance: 358.5
click at [559, 295] on div "Loading... Reception Desk Loading... Lobby Loading... Landing Loading... Entry …" at bounding box center [336, 268] width 673 height 492
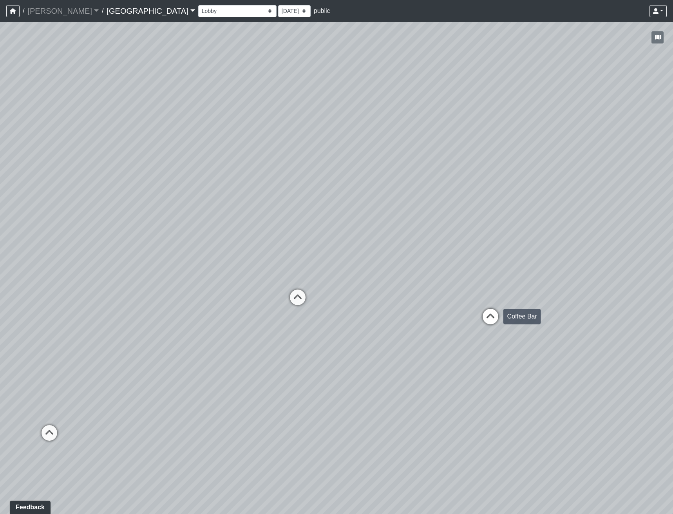
click at [491, 314] on icon at bounding box center [491, 321] width 24 height 24
click at [537, 331] on icon at bounding box center [547, 335] width 24 height 24
drag, startPoint x: 592, startPoint y: 284, endPoint x: 69, endPoint y: 304, distance: 523.3
click at [187, 291] on div "Loading... Reception Desk Loading... Lobby Loading... Landing Loading... Entry …" at bounding box center [336, 268] width 673 height 492
drag, startPoint x: 130, startPoint y: 336, endPoint x: 333, endPoint y: 340, distance: 203.1
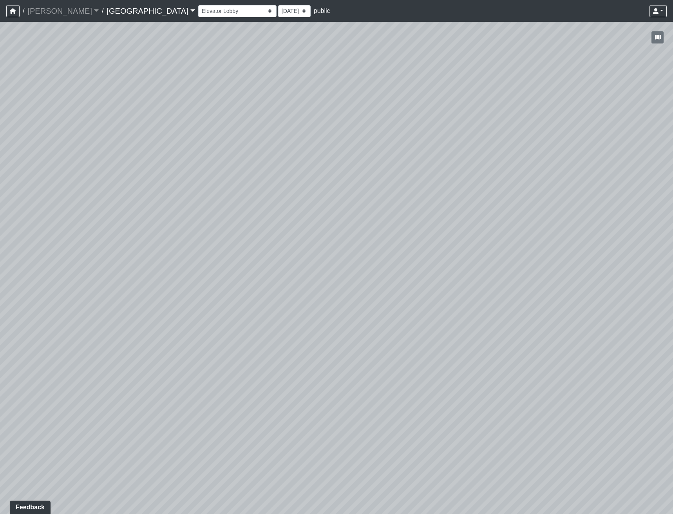
click at [333, 340] on div "Loading... Reception Desk Loading... Lobby Loading... Landing Loading... Entry …" at bounding box center [336, 268] width 673 height 492
drag, startPoint x: 278, startPoint y: 332, endPoint x: 339, endPoint y: 339, distance: 61.1
click at [343, 340] on div "Loading... Reception Desk Loading... Lobby Loading... Landing Loading... Entry …" at bounding box center [336, 268] width 673 height 492
drag, startPoint x: 311, startPoint y: 152, endPoint x: 303, endPoint y: 75, distance: 77.2
click at [303, 75] on div "Loading... Reception Desk Loading... Lobby Loading... Landing Loading... Entry …" at bounding box center [336, 268] width 673 height 492
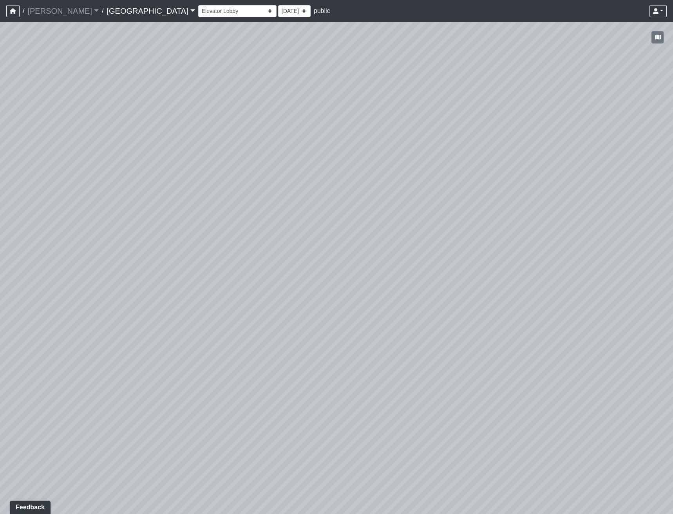
drag, startPoint x: 213, startPoint y: 333, endPoint x: 169, endPoint y: 377, distance: 61.8
click at [220, 369] on div "Loading... Reception Desk Loading... Lobby Loading... Landing Loading... Entry …" at bounding box center [336, 268] width 673 height 492
click at [207, 227] on div "Loading... Reception Desk Loading... Lobby Loading... Landing Loading... Entry …" at bounding box center [336, 268] width 673 height 492
drag, startPoint x: 128, startPoint y: 321, endPoint x: -15, endPoint y: 310, distance: 143.5
click at [0, 310] on html "/ [PERSON_NAME] Loading... / [GEOGRAPHIC_DATA] [GEOGRAPHIC_DATA] Loading... [GE…" at bounding box center [336, 257] width 673 height 514
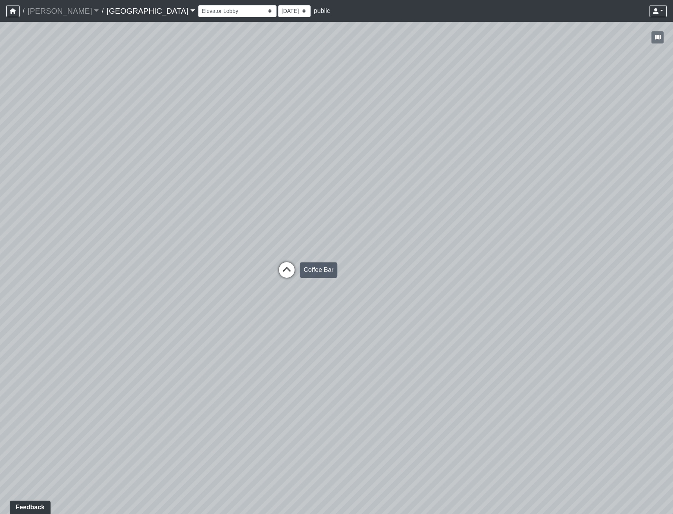
click at [285, 274] on icon at bounding box center [287, 274] width 24 height 24
click at [258, 270] on icon at bounding box center [258, 275] width 24 height 24
drag, startPoint x: 120, startPoint y: 289, endPoint x: 500, endPoint y: 325, distance: 381.5
click at [496, 324] on div "Loading... Reception Desk Loading... Lobby Loading... Landing Loading... Entry …" at bounding box center [336, 268] width 673 height 492
drag, startPoint x: 289, startPoint y: 307, endPoint x: 254, endPoint y: 323, distance: 37.9
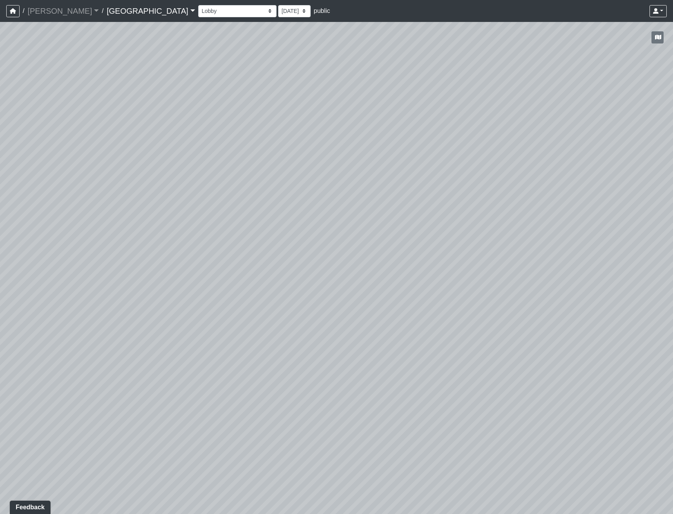
click at [254, 323] on div "Loading... Reception Desk Loading... Lobby Loading... Landing Loading... Entry …" at bounding box center [336, 268] width 673 height 492
click at [658, 31] on div at bounding box center [657, 37] width 20 height 18
click at [658, 37] on icon "button" at bounding box center [658, 36] width 6 height 5
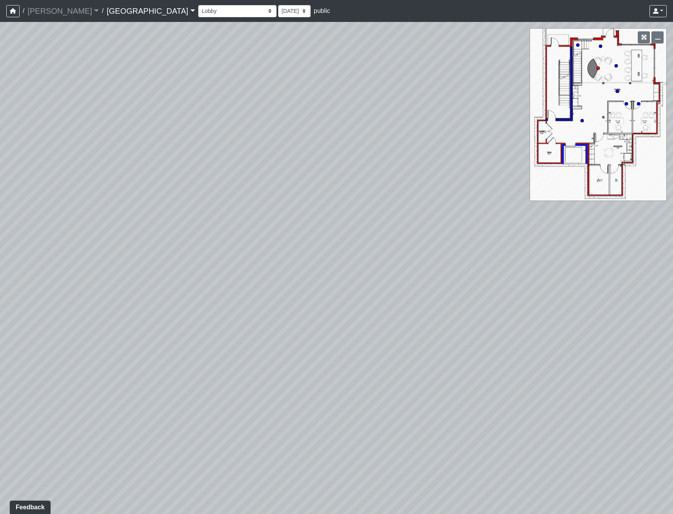
click at [347, 185] on div "Loading... Reception Desk Loading... Lobby Loading... Landing Loading... Entry …" at bounding box center [336, 268] width 673 height 492
drag, startPoint x: 350, startPoint y: 105, endPoint x: 161, endPoint y: 162, distance: 197.7
click at [161, 162] on div "Loading... Reception Desk Loading... Lobby Loading... Landing Loading... Entry …" at bounding box center [336, 268] width 673 height 492
drag, startPoint x: 276, startPoint y: 217, endPoint x: 449, endPoint y: 252, distance: 176.7
click at [449, 252] on div "Loading... Reception Desk Loading... Lobby Loading... Landing Loading... Entry …" at bounding box center [336, 268] width 673 height 492
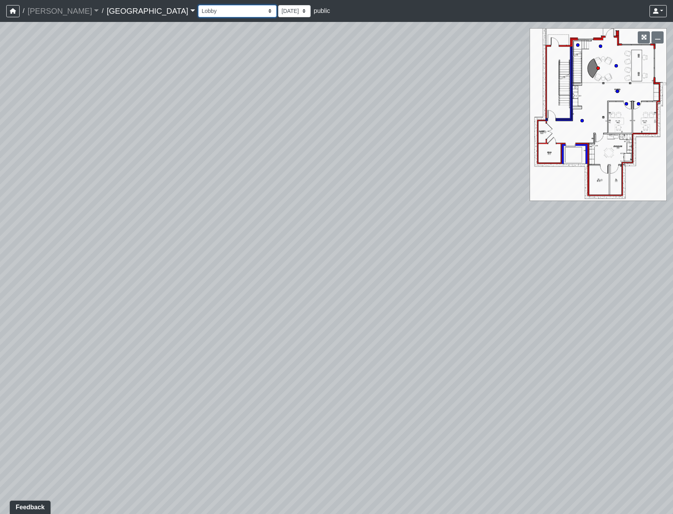
click at [198, 6] on select "Clubroom Lobby Courtyard Entry Kitchen Kitchen Stools Seating TV Lounge Banquet…" at bounding box center [237, 11] width 78 height 12
click at [198, 5] on select "Clubroom Lobby Courtyard Entry Kitchen Kitchen Stools Seating TV Lounge Banquet…" at bounding box center [237, 11] width 78 height 12
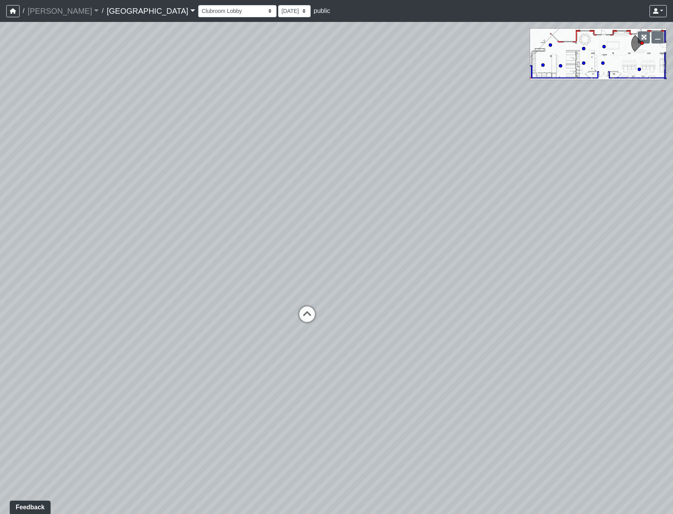
drag, startPoint x: 178, startPoint y: 275, endPoint x: 358, endPoint y: 247, distance: 182.1
click at [357, 247] on div "Loading... Reception Desk Loading... Lobby Loading... Landing Loading... Entry …" at bounding box center [336, 268] width 673 height 492
drag, startPoint x: 315, startPoint y: 200, endPoint x: 346, endPoint y: 182, distance: 35.8
click at [343, 183] on div "Loading... Reception Desk Loading... Lobby Loading... Landing Loading... Entry …" at bounding box center [336, 268] width 673 height 492
drag, startPoint x: 254, startPoint y: 207, endPoint x: 359, endPoint y: 184, distance: 108.3
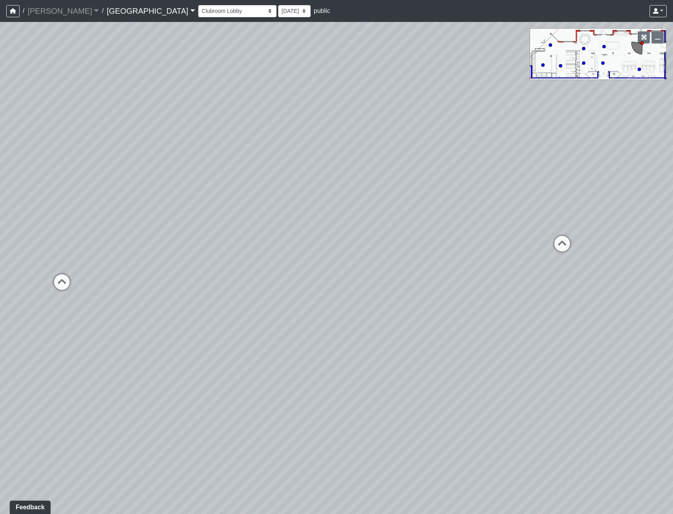
click at [360, 183] on div "Loading... Reception Desk Loading... Lobby Loading... Landing Loading... Entry …" at bounding box center [336, 268] width 673 height 492
drag, startPoint x: 313, startPoint y: 182, endPoint x: 429, endPoint y: 174, distance: 115.9
click at [428, 174] on div "Loading... Reception Desk Loading... Lobby Loading... Landing Loading... Entry …" at bounding box center [336, 268] width 673 height 492
drag, startPoint x: 195, startPoint y: 180, endPoint x: 372, endPoint y: 195, distance: 177.5
click at [371, 195] on div "Loading... Reception Desk Loading... Lobby Loading... Landing Loading... Entry …" at bounding box center [336, 268] width 673 height 492
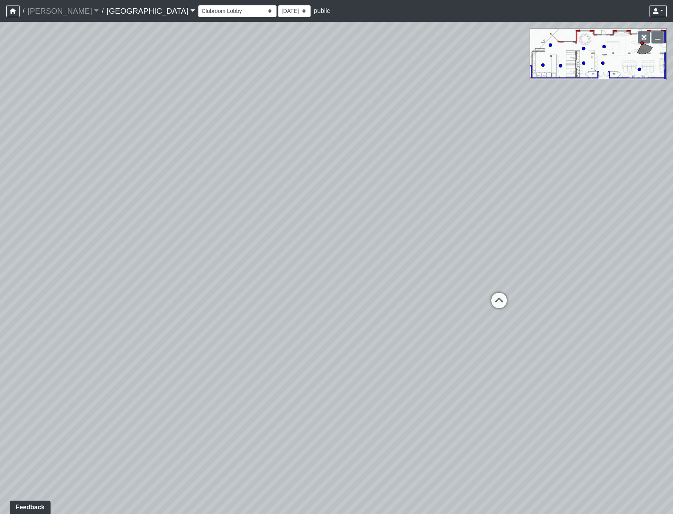
drag, startPoint x: 191, startPoint y: 179, endPoint x: 332, endPoint y: 216, distance: 146.7
click at [332, 216] on div "Loading... Reception Desk Loading... Lobby Loading... Landing Loading... Entry …" at bounding box center [336, 268] width 673 height 492
drag, startPoint x: 160, startPoint y: 189, endPoint x: 307, endPoint y: 213, distance: 149.4
click at [307, 213] on div "Loading... Reception Desk Loading... Lobby Loading... Landing Loading... Entry …" at bounding box center [336, 268] width 673 height 492
drag, startPoint x: 452, startPoint y: 215, endPoint x: 123, endPoint y: 200, distance: 330.0
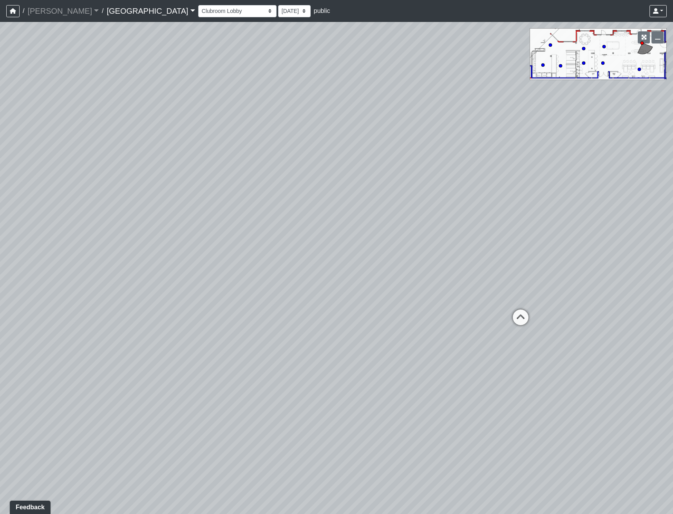
click at [123, 200] on div "Loading... Reception Desk Loading... Lobby Loading... Landing Loading... Entry …" at bounding box center [336, 268] width 673 height 492
drag, startPoint x: 418, startPoint y: 259, endPoint x: 115, endPoint y: 204, distance: 307.9
click at [115, 204] on div "Loading... Reception Desk Loading... Lobby Loading... Landing Loading... Entry …" at bounding box center [336, 268] width 673 height 492
drag, startPoint x: 117, startPoint y: 196, endPoint x: 394, endPoint y: 193, distance: 277.6
click at [394, 194] on div "Loading... Reception Desk Loading... Lobby Loading... Landing Loading... Entry …" at bounding box center [336, 268] width 673 height 492
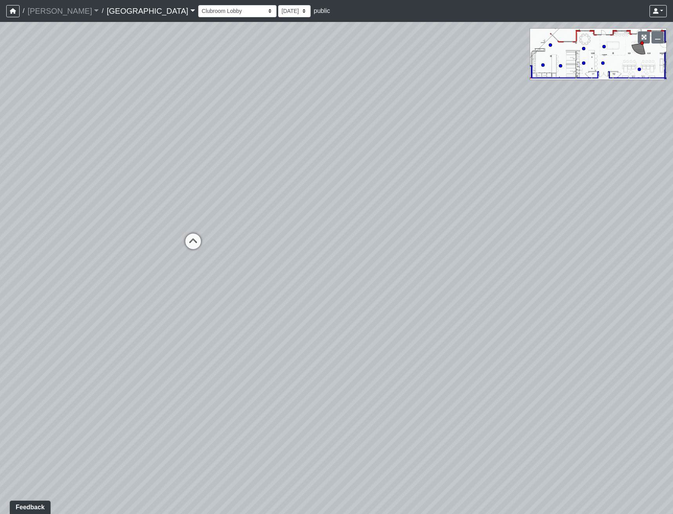
drag, startPoint x: 394, startPoint y: 193, endPoint x: 555, endPoint y: 192, distance: 161.5
click at [555, 192] on div "Loading... Reception Desk Loading... Lobby Loading... Landing Loading... Entry …" at bounding box center [336, 268] width 673 height 492
drag, startPoint x: 239, startPoint y: 183, endPoint x: 323, endPoint y: 178, distance: 84.5
click at [323, 178] on div "Loading... Reception Desk Loading... Lobby Loading... Landing Loading... Entry …" at bounding box center [336, 268] width 673 height 492
drag, startPoint x: 438, startPoint y: 173, endPoint x: 123, endPoint y: 170, distance: 314.4
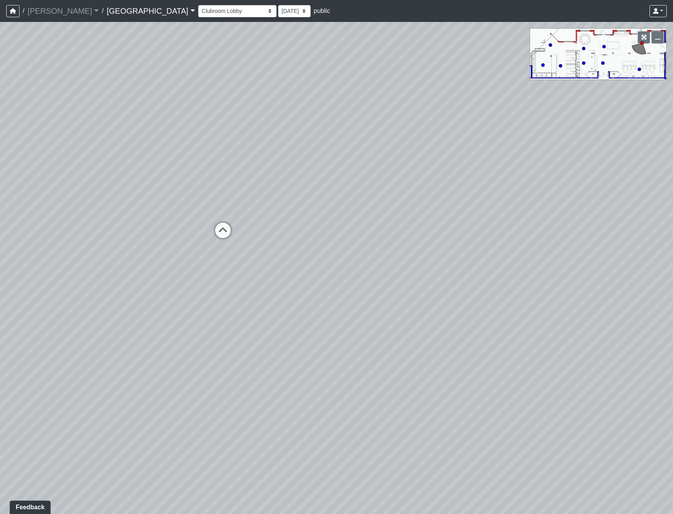
click at [124, 170] on div "Loading... Reception Desk Loading... Lobby Loading... Landing Loading... Entry …" at bounding box center [336, 268] width 673 height 492
click at [457, 198] on icon at bounding box center [448, 203] width 24 height 24
drag, startPoint x: 285, startPoint y: 133, endPoint x: 123, endPoint y: 162, distance: 164.9
click at [123, 162] on div "Loading... Reception Desk Loading... Lobby Loading... Landing Loading... Entry …" at bounding box center [336, 268] width 673 height 492
click at [341, 262] on icon at bounding box center [340, 270] width 24 height 24
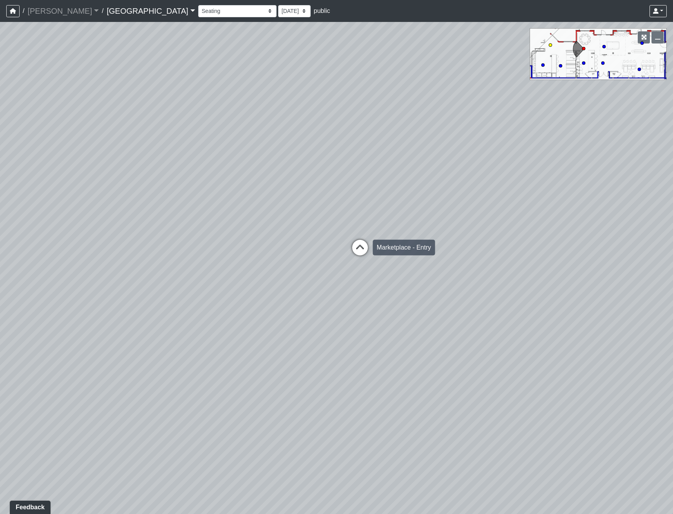
click at [366, 249] on icon at bounding box center [360, 252] width 24 height 24
drag, startPoint x: 419, startPoint y: 151, endPoint x: 159, endPoint y: 239, distance: 275.3
click at [159, 239] on div "Loading... Reception Desk Loading... Lobby Loading... Landing Loading... Entry …" at bounding box center [336, 268] width 673 height 492
drag, startPoint x: 258, startPoint y: 185, endPoint x: 125, endPoint y: 213, distance: 135.9
click at [125, 213] on div "Loading... Reception Desk Loading... Lobby Loading... Landing Loading... Entry …" at bounding box center [336, 268] width 673 height 492
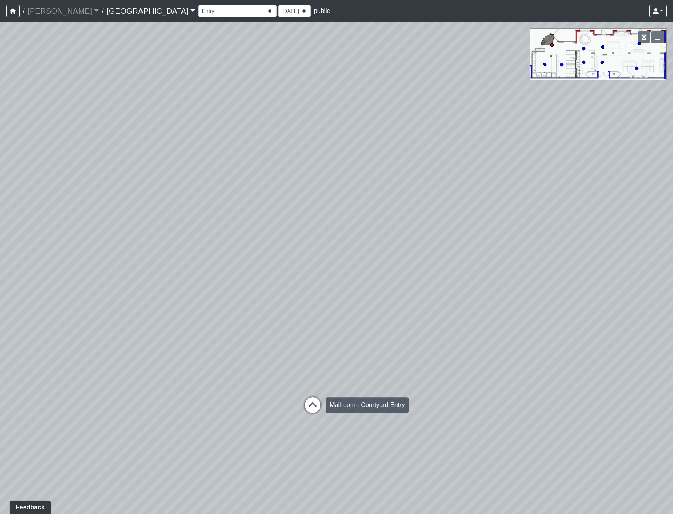
click at [316, 408] on icon at bounding box center [313, 409] width 24 height 24
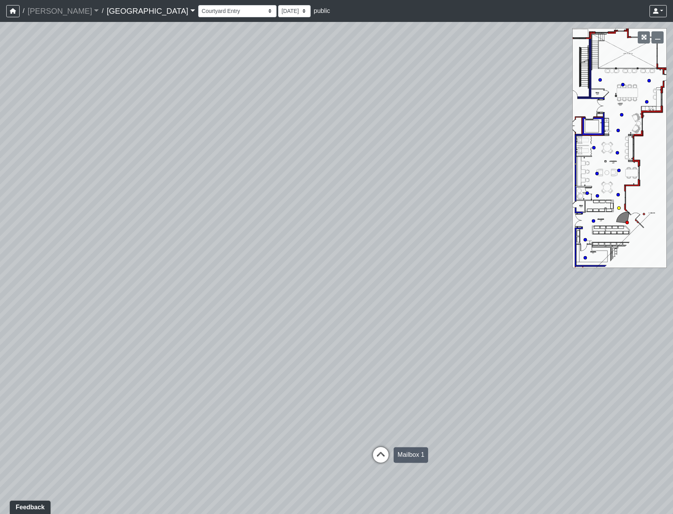
click at [378, 458] on icon at bounding box center [381, 459] width 24 height 24
drag, startPoint x: 441, startPoint y: 388, endPoint x: 167, endPoint y: 381, distance: 273.7
click at [167, 381] on div "Loading... Reception Desk Loading... Lobby Loading... Landing Loading... Entry …" at bounding box center [336, 268] width 673 height 492
click at [323, 477] on icon at bounding box center [326, 482] width 24 height 24
drag, startPoint x: 174, startPoint y: 433, endPoint x: 484, endPoint y: 393, distance: 312.6
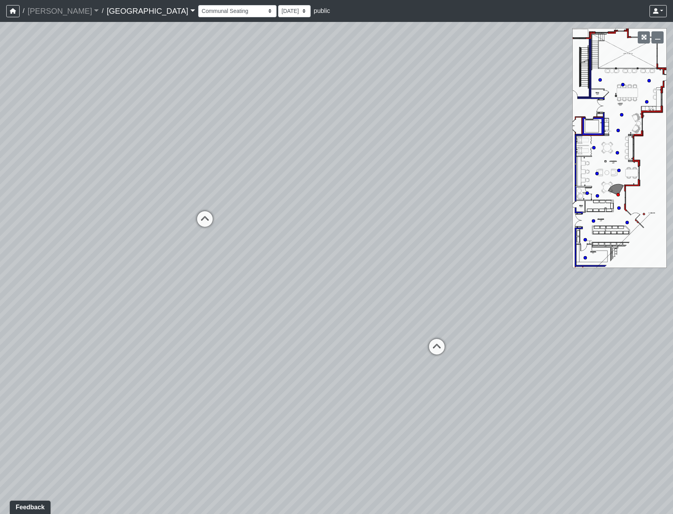
click at [471, 396] on div "Loading... Reception Desk Loading... Lobby Loading... Landing Loading... Entry …" at bounding box center [336, 268] width 673 height 492
drag, startPoint x: 270, startPoint y: 402, endPoint x: 369, endPoint y: 399, distance: 99.6
click at [369, 399] on div "Loading... Reception Desk Loading... Lobby Loading... Landing Loading... Entry …" at bounding box center [336, 268] width 673 height 492
drag, startPoint x: 162, startPoint y: 315, endPoint x: 300, endPoint y: 376, distance: 151.5
click at [296, 385] on div "Loading... Reception Desk Loading... Lobby Loading... Landing Loading... Entry …" at bounding box center [336, 268] width 673 height 492
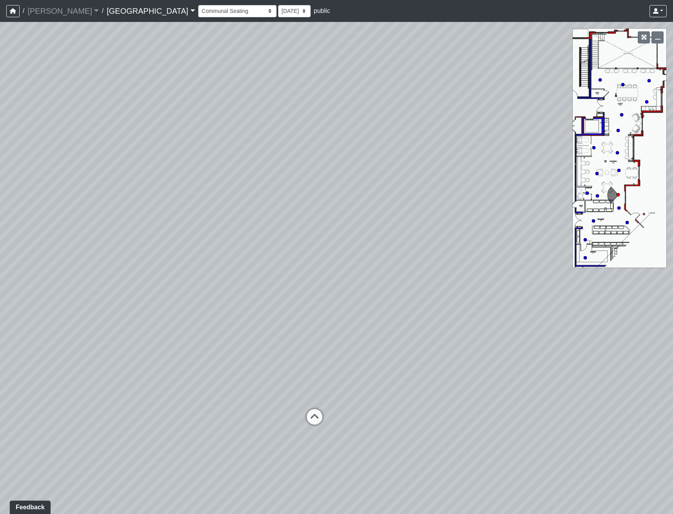
drag, startPoint x: 378, startPoint y: 406, endPoint x: 333, endPoint y: 370, distance: 57.7
click at [333, 371] on div "Loading... Reception Desk Loading... Lobby Loading... Landing Loading... Entry …" at bounding box center [336, 268] width 673 height 492
drag, startPoint x: 278, startPoint y: 329, endPoint x: 43, endPoint y: 323, distance: 234.5
click at [44, 323] on div "Loading... Reception Desk Loading... Lobby Loading... Landing Loading... Entry …" at bounding box center [336, 268] width 673 height 492
drag, startPoint x: 41, startPoint y: 308, endPoint x: -158, endPoint y: 275, distance: 201.9
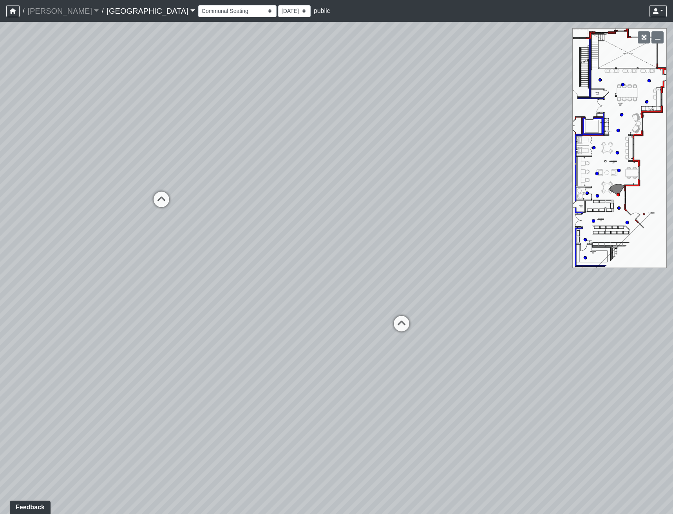
click at [0, 275] on html "/ [PERSON_NAME] Loading... / [GEOGRAPHIC_DATA] [GEOGRAPHIC_DATA] Loading... [GE…" at bounding box center [336, 257] width 673 height 514
drag, startPoint x: 265, startPoint y: 284, endPoint x: 130, endPoint y: 290, distance: 134.6
click at [130, 290] on div "Loading... Reception Desk Loading... Lobby Loading... Landing Loading... Entry …" at bounding box center [336, 268] width 673 height 492
click at [305, 323] on icon at bounding box center [302, 332] width 24 height 24
click at [314, 306] on icon at bounding box center [315, 311] width 24 height 24
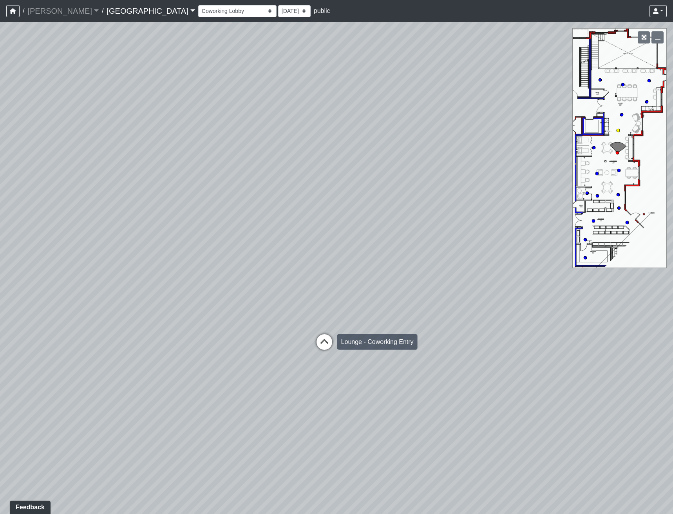
drag, startPoint x: 325, startPoint y: 339, endPoint x: 331, endPoint y: 348, distance: 10.6
click at [325, 341] on icon at bounding box center [325, 346] width 24 height 24
drag, startPoint x: 216, startPoint y: 334, endPoint x: 243, endPoint y: 352, distance: 32.3
click at [243, 352] on div "Loading... Reception Desk Loading... Lobby Loading... Landing Loading... Entry …" at bounding box center [336, 268] width 673 height 492
click at [385, 365] on icon at bounding box center [385, 369] width 24 height 24
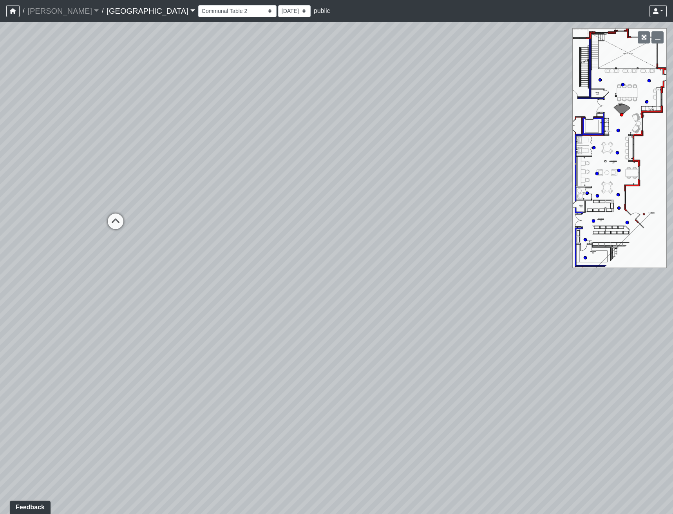
drag, startPoint x: 217, startPoint y: 304, endPoint x: 229, endPoint y: 310, distance: 12.6
click at [229, 310] on div "Loading... Reception Desk Loading... Lobby Loading... Landing Loading... Entry …" at bounding box center [336, 268] width 673 height 492
click at [127, 227] on icon at bounding box center [128, 230] width 24 height 24
drag, startPoint x: 157, startPoint y: 348, endPoint x: 401, endPoint y: 336, distance: 244.1
click at [402, 338] on div "Loading... Reception Desk Loading... Lobby Loading... Landing Loading... Entry …" at bounding box center [336, 268] width 673 height 492
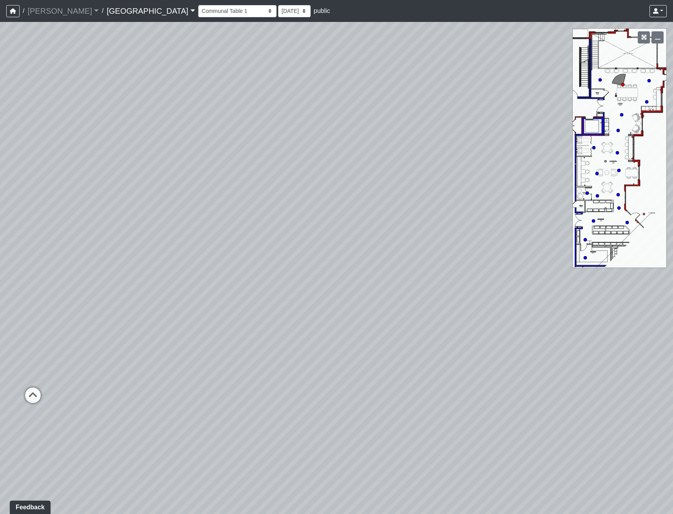
drag, startPoint x: 111, startPoint y: 339, endPoint x: 275, endPoint y: 348, distance: 164.5
click at [263, 352] on div "Loading... Reception Desk Loading... Lobby Loading... Landing Loading... Entry …" at bounding box center [336, 268] width 673 height 492
drag, startPoint x: 428, startPoint y: 314, endPoint x: 54, endPoint y: 269, distance: 376.8
click at [85, 270] on div "Loading... Reception Desk Loading... Lobby Loading... Landing Loading... Entry …" at bounding box center [336, 268] width 673 height 492
drag, startPoint x: 413, startPoint y: 347, endPoint x: 174, endPoint y: 319, distance: 240.0
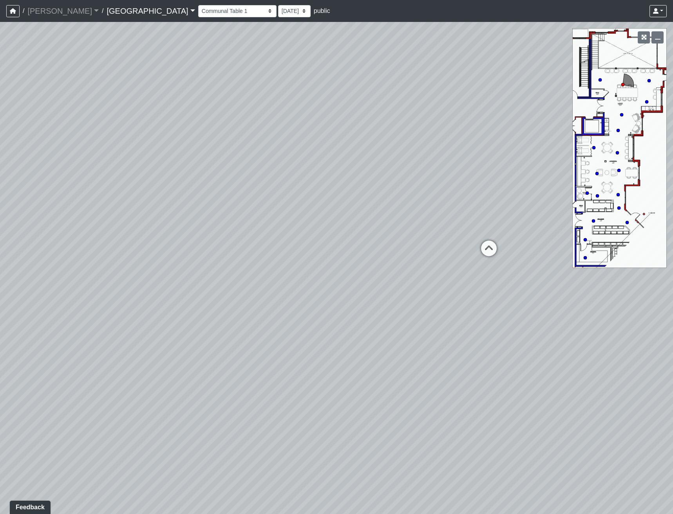
click at [174, 319] on div "Loading... Reception Desk Loading... Lobby Loading... Landing Loading... Entry …" at bounding box center [336, 268] width 673 height 492
drag, startPoint x: 434, startPoint y: 331, endPoint x: 126, endPoint y: 332, distance: 308.1
click at [127, 332] on div "Loading... Reception Desk Loading... Lobby Loading... Landing Loading... Entry …" at bounding box center [336, 268] width 673 height 492
drag, startPoint x: 442, startPoint y: 333, endPoint x: 310, endPoint y: 335, distance: 132.1
click at [310, 335] on div "Loading... Reception Desk Loading... Lobby Loading... Landing Loading... Entry …" at bounding box center [336, 268] width 673 height 492
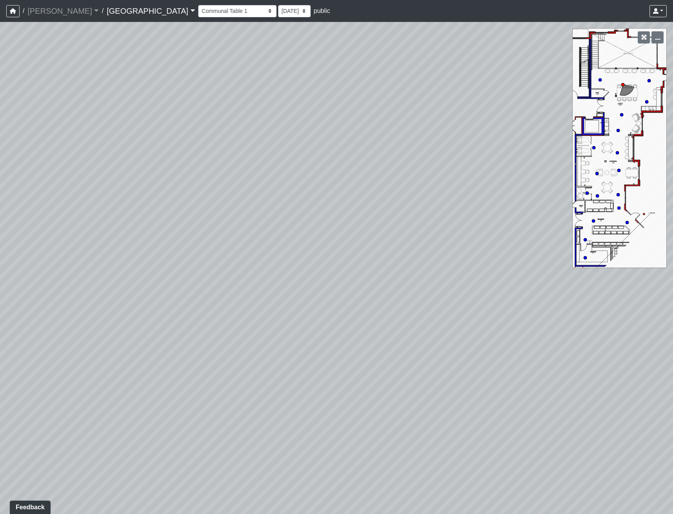
drag, startPoint x: 371, startPoint y: 306, endPoint x: 112, endPoint y: 320, distance: 259.5
click at [112, 320] on div "Loading... Reception Desk Loading... Lobby Loading... Landing Loading... Entry …" at bounding box center [336, 268] width 673 height 492
drag, startPoint x: 335, startPoint y: 316, endPoint x: 139, endPoint y: 315, distance: 196.0
click at [139, 315] on div "Loading... Reception Desk Loading... Lobby Loading... Landing Loading... Entry …" at bounding box center [336, 268] width 673 height 492
drag, startPoint x: 241, startPoint y: 243, endPoint x: 115, endPoint y: 299, distance: 137.6
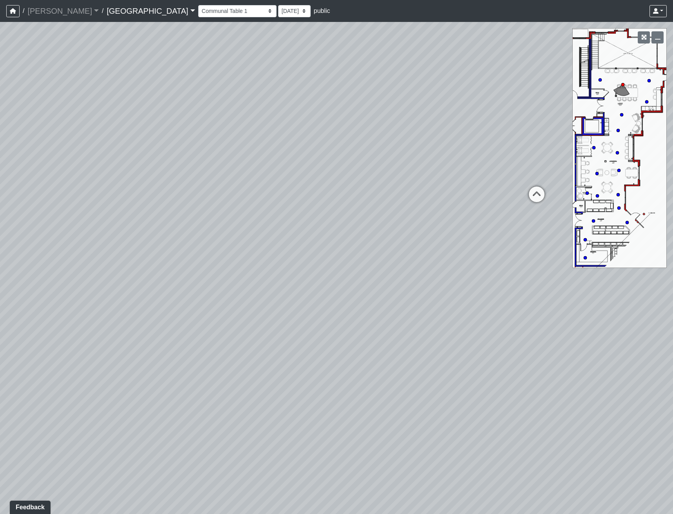
click at [115, 299] on div "Loading... Reception Desk Loading... Lobby Loading... Landing Loading... Entry …" at bounding box center [336, 268] width 673 height 492
drag, startPoint x: 89, startPoint y: 251, endPoint x: 318, endPoint y: 272, distance: 229.9
click at [318, 273] on div "Loading... Reception Desk Loading... Lobby Loading... Landing Loading... Entry …" at bounding box center [336, 268] width 673 height 492
drag, startPoint x: 25, startPoint y: 267, endPoint x: 188, endPoint y: 247, distance: 164.3
click at [188, 247] on div "Loading... Reception Desk Loading... Lobby Loading... Landing Loading... Entry …" at bounding box center [336, 268] width 673 height 492
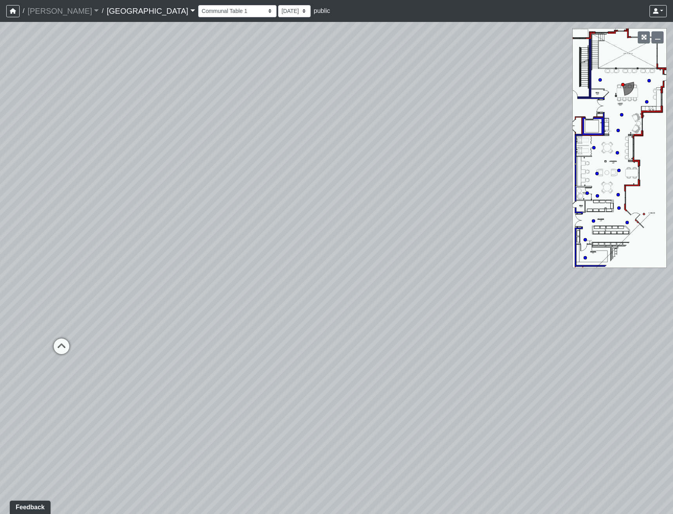
drag, startPoint x: 185, startPoint y: 305, endPoint x: 301, endPoint y: 281, distance: 118.5
click at [298, 291] on div "Loading... Reception Desk Loading... Lobby Loading... Landing Loading... Entry …" at bounding box center [336, 268] width 673 height 492
click at [80, 326] on icon at bounding box center [77, 333] width 24 height 24
drag, startPoint x: 311, startPoint y: 345, endPoint x: 128, endPoint y: 350, distance: 183.1
click at [128, 350] on div "Loading... Reception Desk Loading... Lobby Loading... Landing Loading... Entry …" at bounding box center [336, 268] width 673 height 492
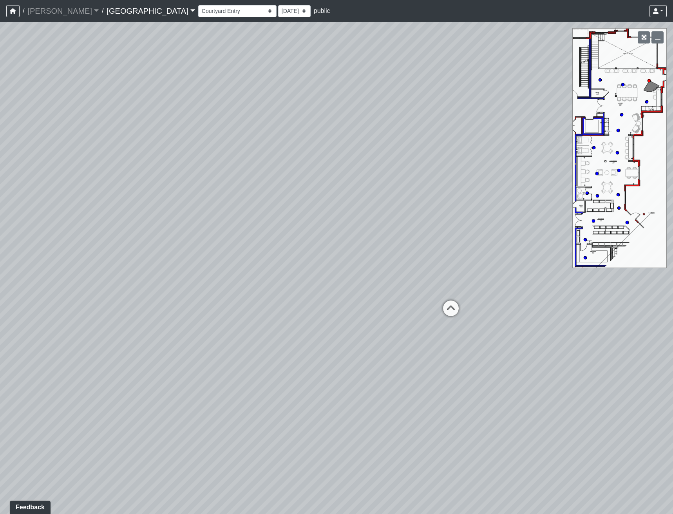
drag, startPoint x: 385, startPoint y: 347, endPoint x: 225, endPoint y: 332, distance: 160.6
click at [226, 332] on div "Loading... Reception Desk Loading... Lobby Loading... Landing Loading... Entry …" at bounding box center [336, 268] width 673 height 492
drag, startPoint x: 375, startPoint y: 364, endPoint x: 185, endPoint y: 363, distance: 189.3
click at [185, 363] on div "Loading... Reception Desk Loading... Lobby Loading... Landing Loading... Entry …" at bounding box center [336, 268] width 673 height 492
drag, startPoint x: 345, startPoint y: 334, endPoint x: 178, endPoint y: 334, distance: 167.0
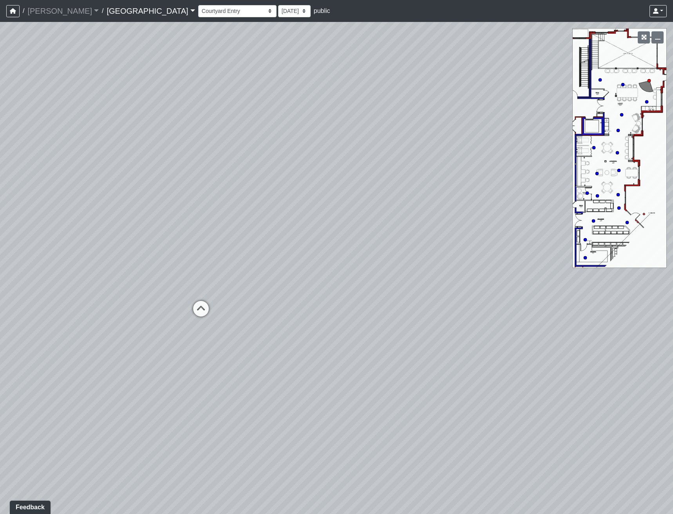
click at [178, 334] on div "Loading... Reception Desk Loading... Lobby Loading... Landing Loading... Entry …" at bounding box center [336, 268] width 673 height 492
drag, startPoint x: 49, startPoint y: 244, endPoint x: 200, endPoint y: 240, distance: 150.2
click at [200, 240] on div "Loading... Reception Desk Loading... Lobby Loading... Landing Loading... Entry …" at bounding box center [336, 268] width 673 height 492
drag, startPoint x: 184, startPoint y: 277, endPoint x: -188, endPoint y: 140, distance: 396.4
click at [0, 140] on html "/ [PERSON_NAME] Loading... / [GEOGRAPHIC_DATA] [GEOGRAPHIC_DATA] Loading... [GE…" at bounding box center [336, 257] width 673 height 514
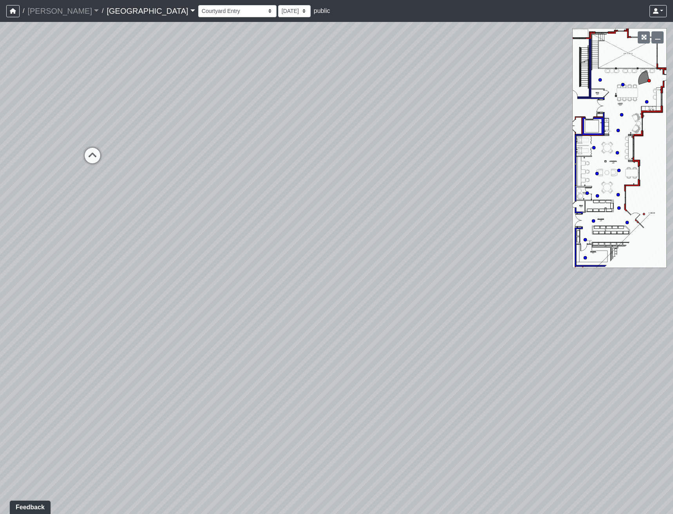
drag, startPoint x: 326, startPoint y: 229, endPoint x: 416, endPoint y: 276, distance: 101.9
click at [426, 273] on div "Loading... Reception Desk Loading... Lobby Loading... Landing Loading... Entry …" at bounding box center [336, 268] width 673 height 492
click at [418, 269] on icon at bounding box center [428, 267] width 24 height 24
drag, startPoint x: 435, startPoint y: 290, endPoint x: 158, endPoint y: 320, distance: 278.8
click at [158, 320] on div "Loading... Reception Desk Loading... Lobby Loading... Landing Loading... Entry …" at bounding box center [336, 268] width 673 height 492
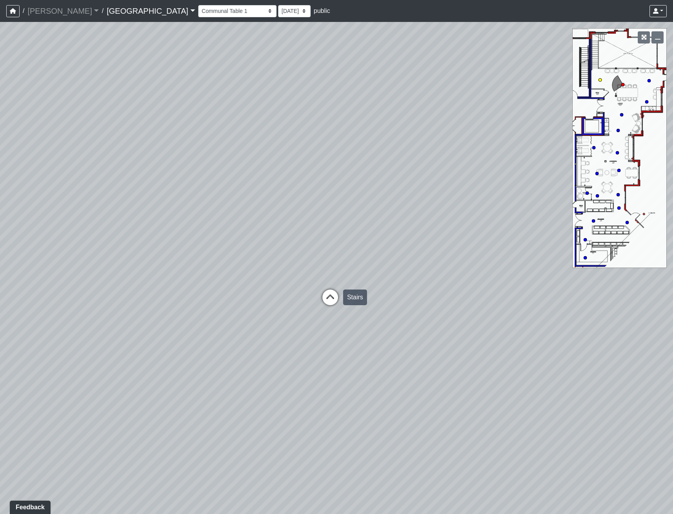
click at [335, 299] on icon at bounding box center [331, 302] width 24 height 24
select select "1EDBhc6kM7QFTDZ94oEGyU"
drag, startPoint x: 389, startPoint y: 265, endPoint x: -22, endPoint y: 301, distance: 412.4
click at [0, 301] on html "/ [PERSON_NAME] Loading... / [GEOGRAPHIC_DATA] [GEOGRAPHIC_DATA] Loading... [GE…" at bounding box center [336, 257] width 673 height 514
drag, startPoint x: 196, startPoint y: 343, endPoint x: 524, endPoint y: 327, distance: 328.2
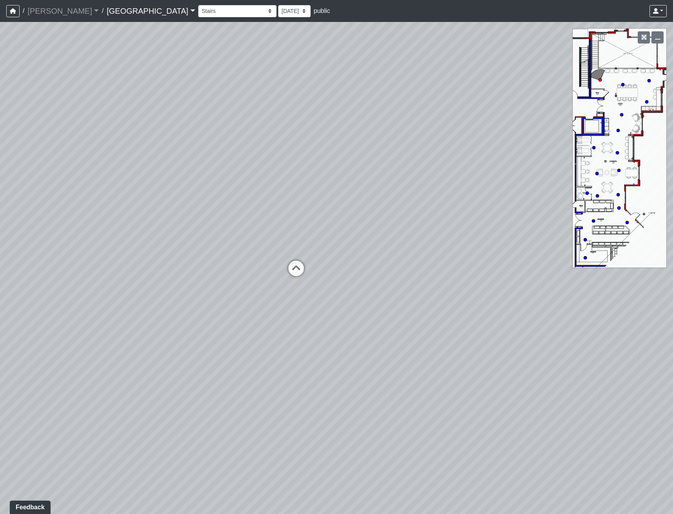
click at [467, 334] on div "Loading... Reception Desk Loading... Lobby Loading... Landing Loading... Entry …" at bounding box center [336, 268] width 673 height 492
drag, startPoint x: 459, startPoint y: 274, endPoint x: 503, endPoint y: 273, distance: 44.3
click at [501, 273] on div "Loading... Reception Desk Loading... Lobby Loading... Landing Loading... Entry …" at bounding box center [336, 268] width 673 height 492
drag, startPoint x: 299, startPoint y: 235, endPoint x: 282, endPoint y: 292, distance: 59.4
click at [277, 313] on div "Loading... Reception Desk Loading... Lobby Loading... Landing Loading... Entry …" at bounding box center [336, 268] width 673 height 492
